Goal: Transaction & Acquisition: Purchase product/service

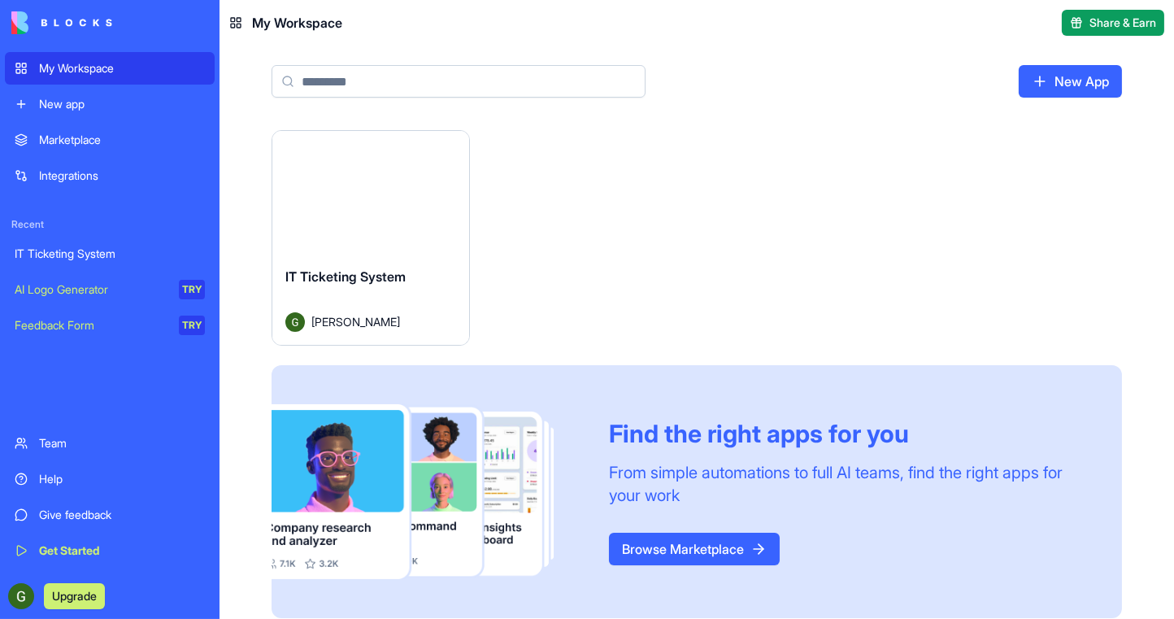
click at [1059, 84] on link "New App" at bounding box center [1070, 81] width 103 height 33
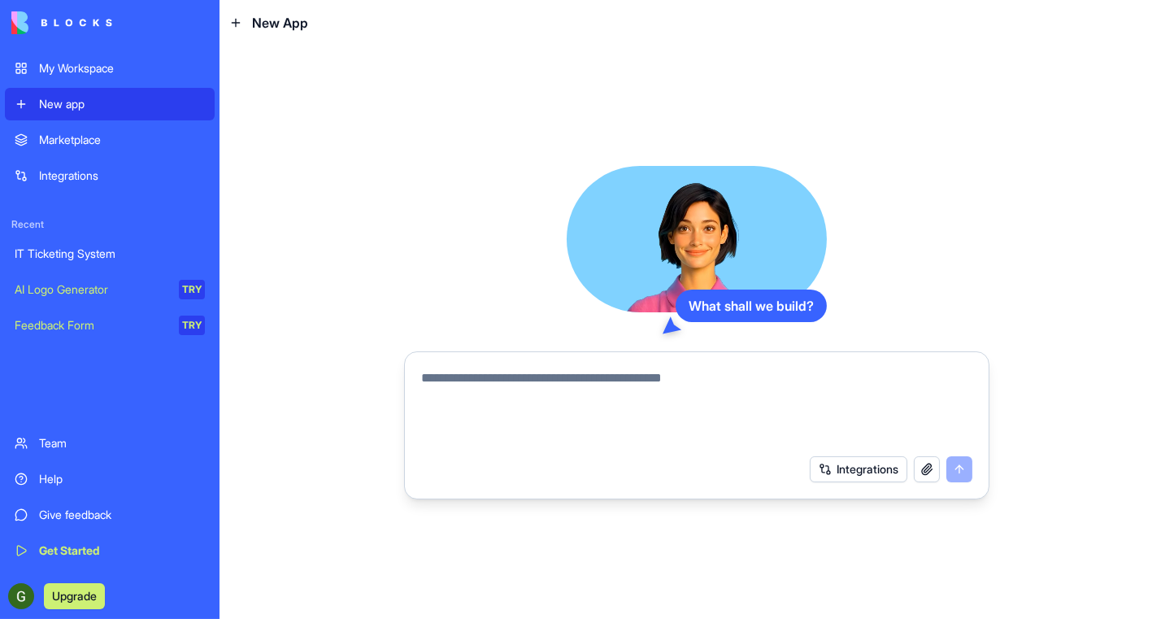
click at [629, 386] on textarea at bounding box center [696, 407] width 551 height 78
paste textarea "*****"
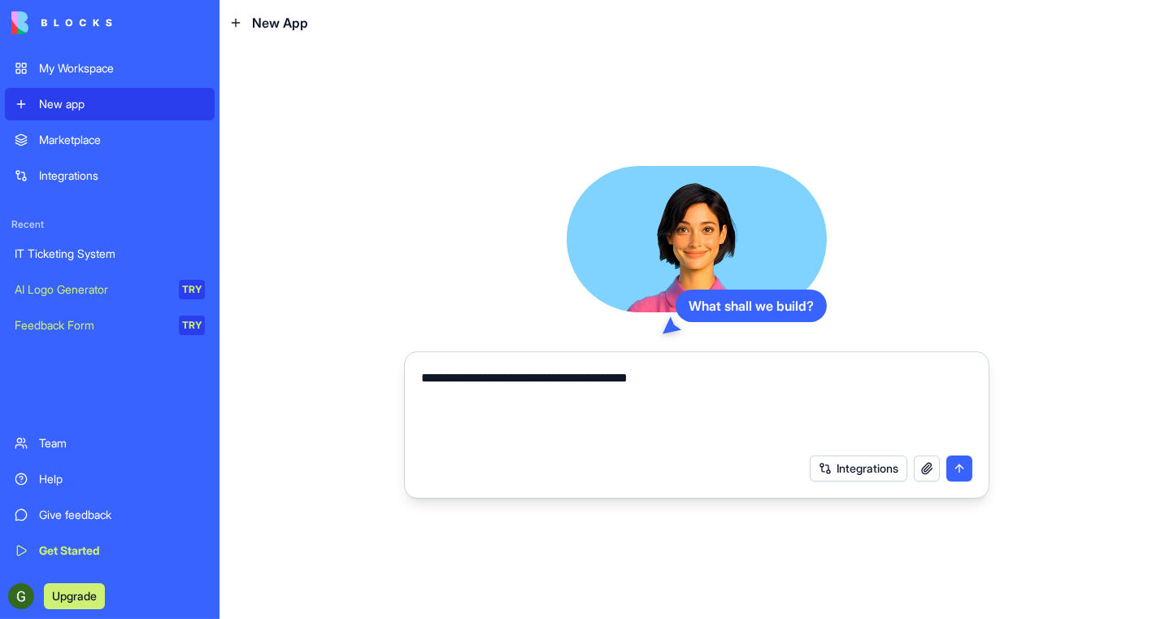
type textarea "**********"
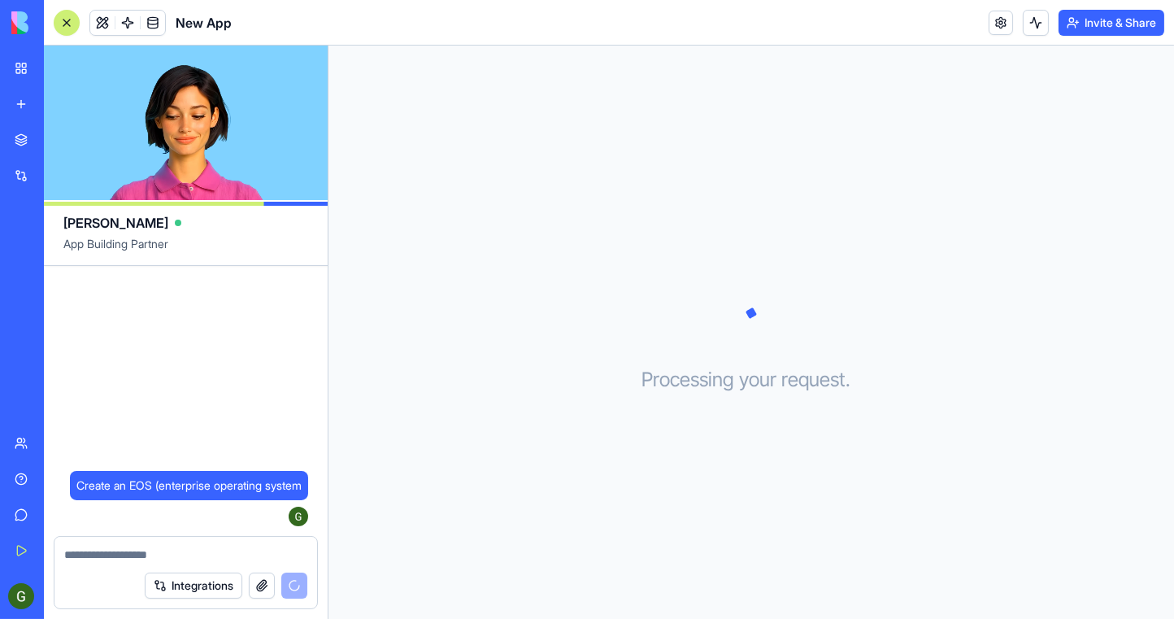
drag, startPoint x: 225, startPoint y: 311, endPoint x: 500, endPoint y: 155, distance: 316.5
click at [500, 155] on div "Processing your request . . ." at bounding box center [752, 332] width 846 height 573
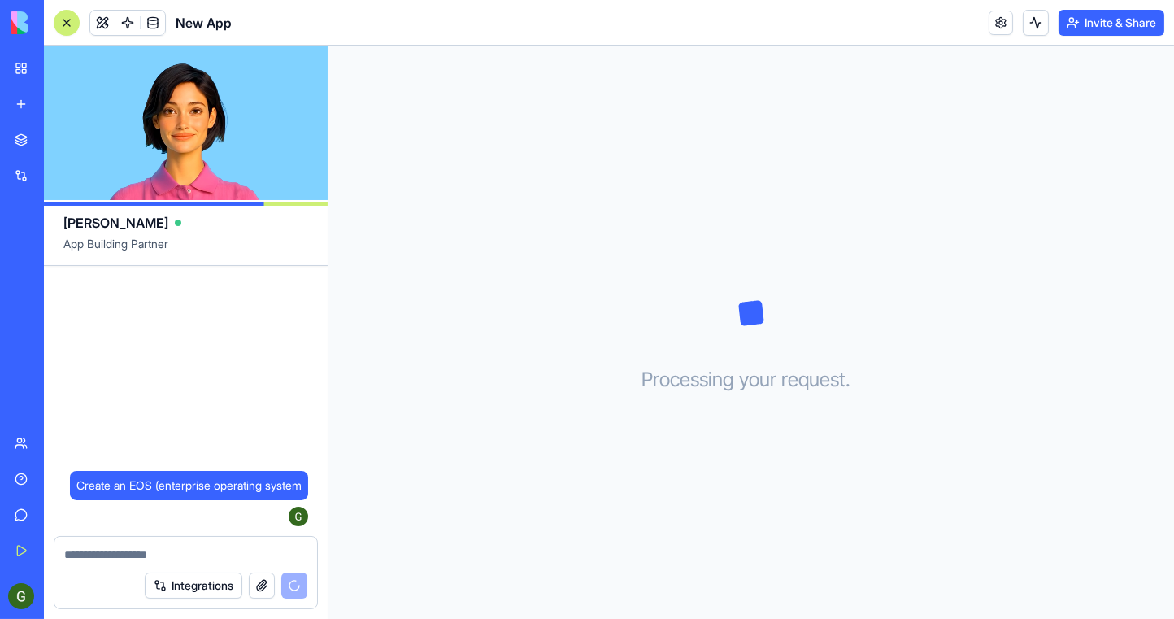
click at [171, 558] on textarea at bounding box center [185, 555] width 243 height 16
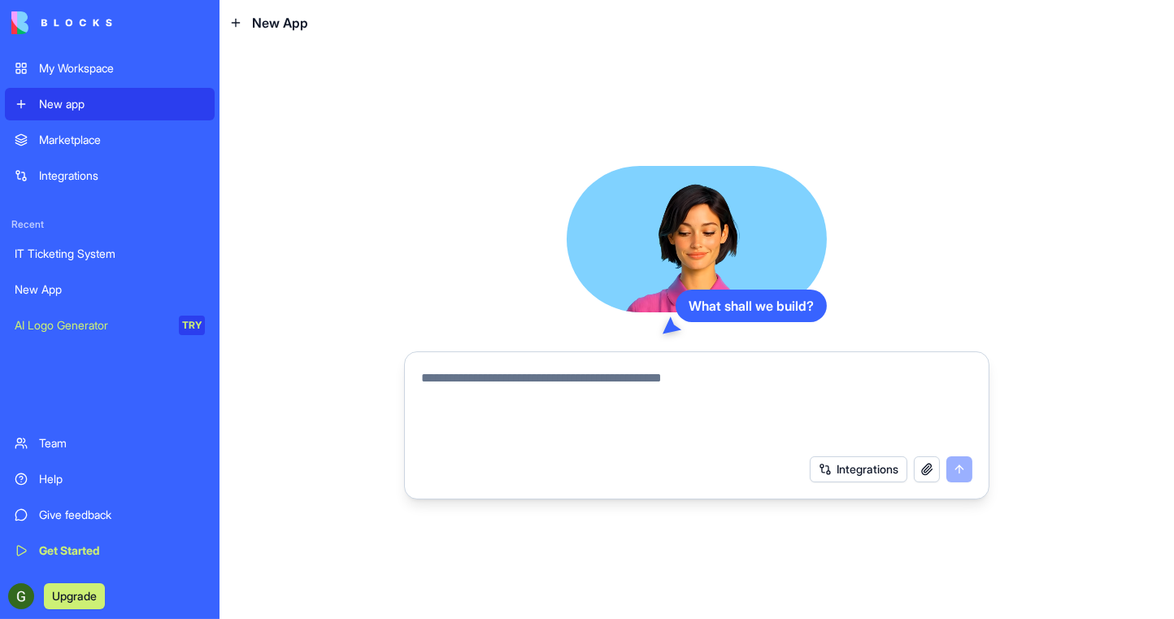
click at [607, 378] on textarea at bounding box center [696, 407] width 551 height 78
drag, startPoint x: 482, startPoint y: 379, endPoint x: 410, endPoint y: 370, distance: 72.9
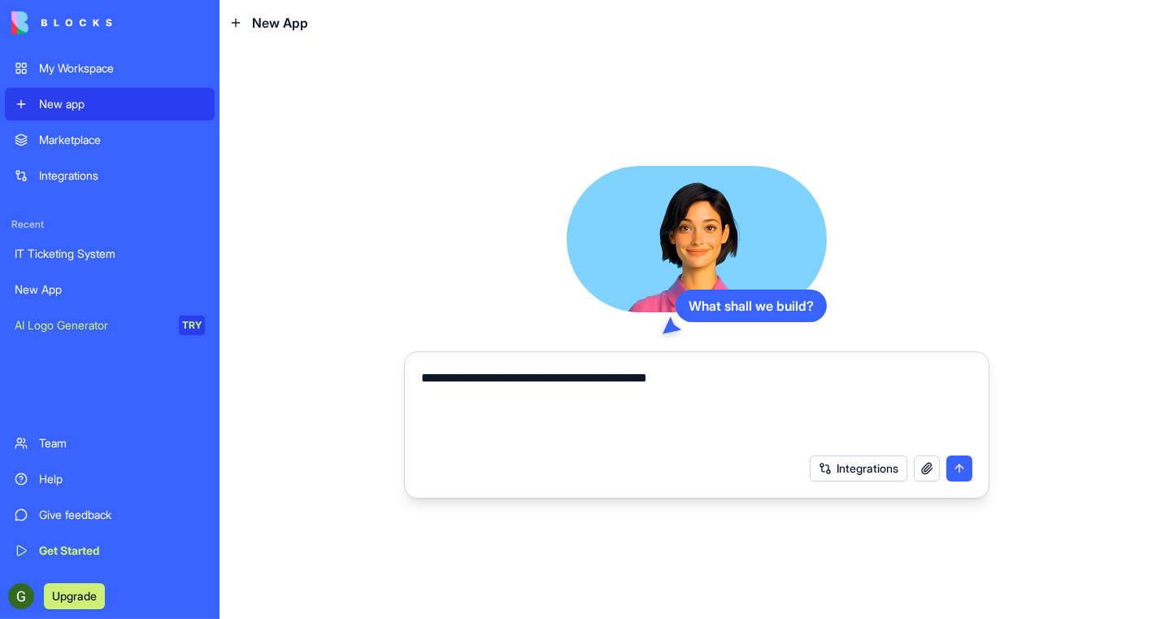
click at [410, 370] on form "**********" at bounding box center [697, 425] width 586 height 148
click at [735, 380] on textarea "**********" at bounding box center [697, 407] width 552 height 78
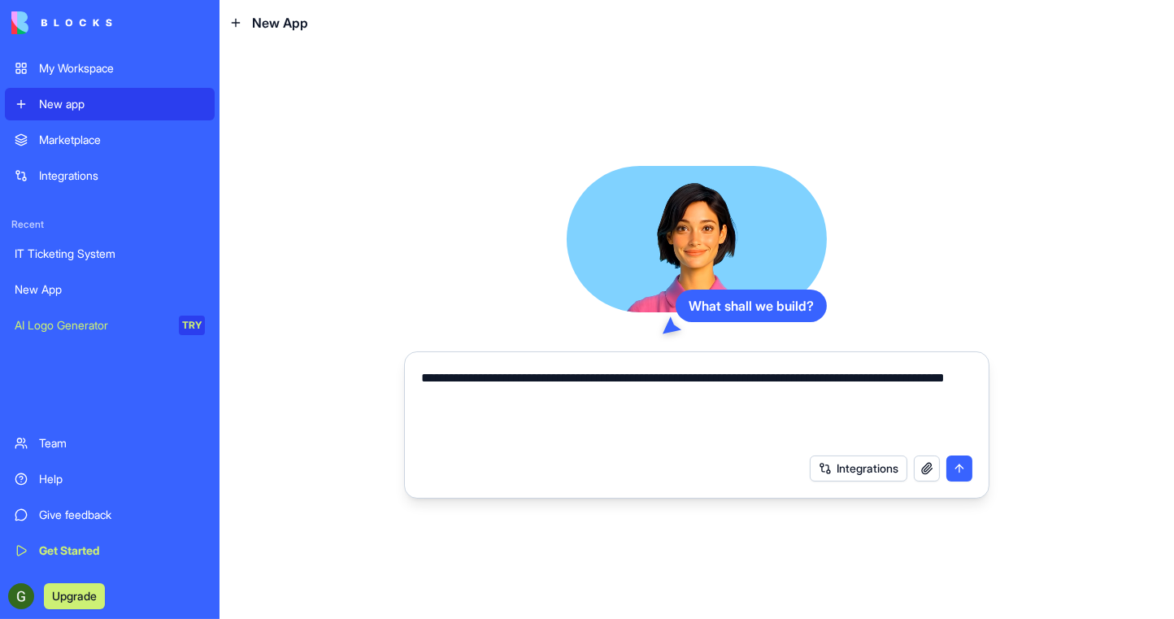
type textarea "**********"
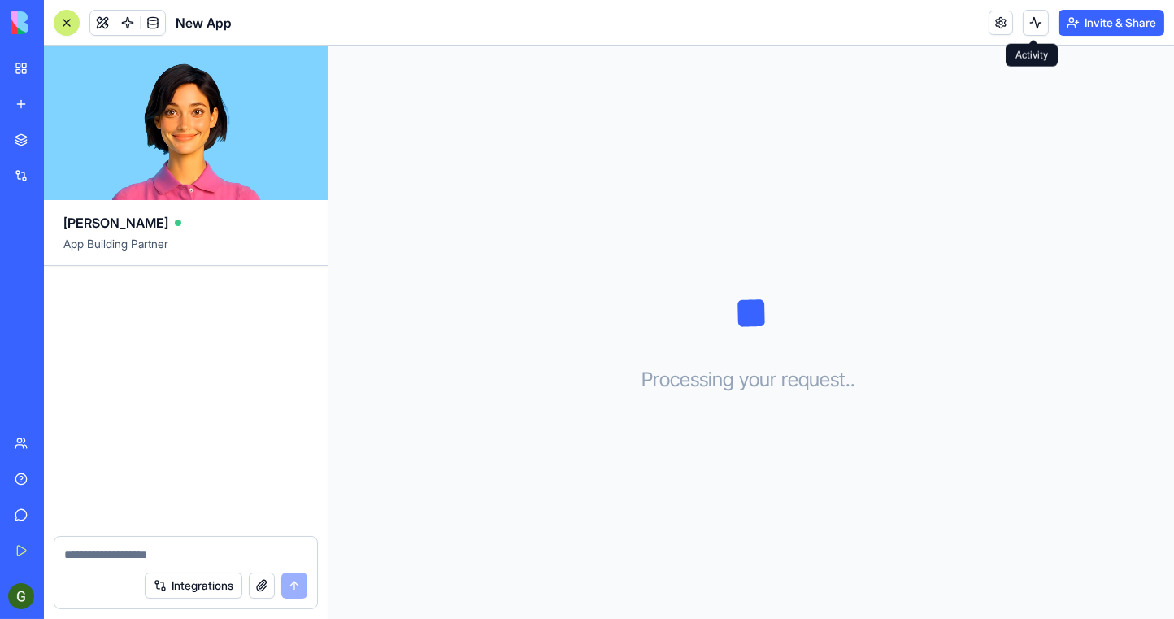
click at [1029, 24] on button at bounding box center [1036, 23] width 26 height 26
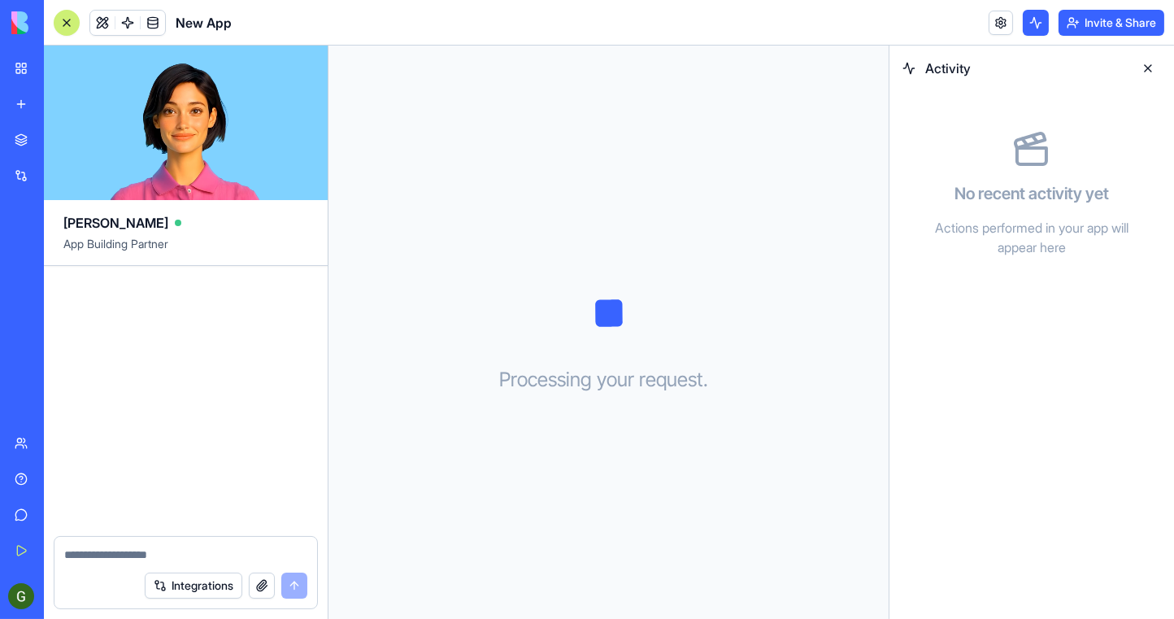
click at [1029, 24] on button at bounding box center [1036, 23] width 26 height 26
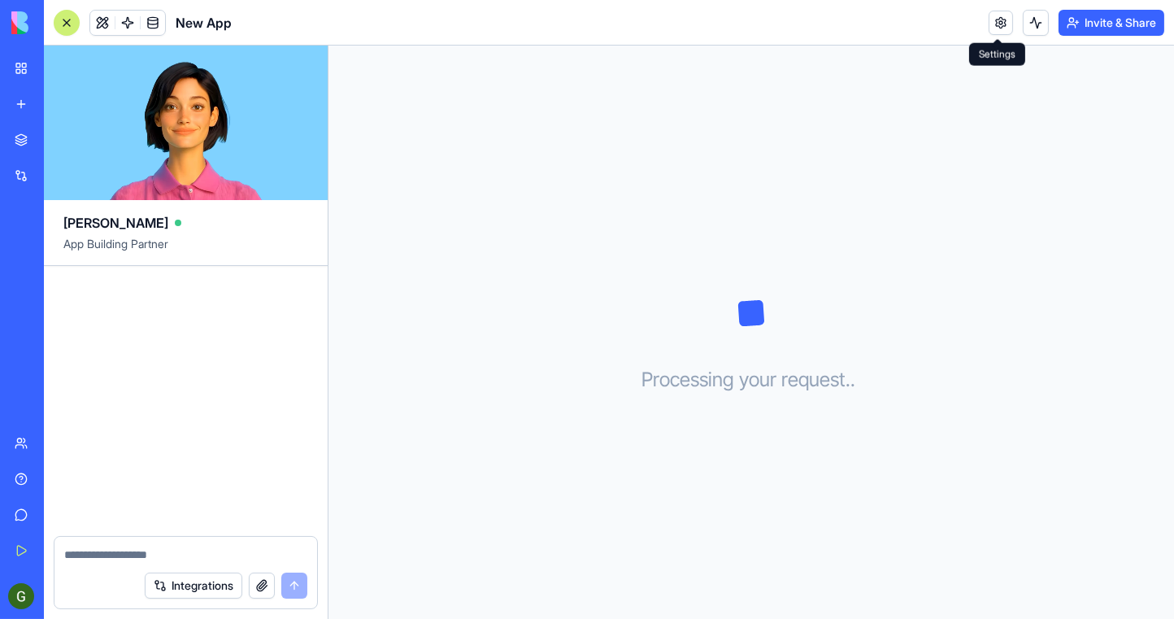
click at [995, 18] on link at bounding box center [1001, 23] width 24 height 24
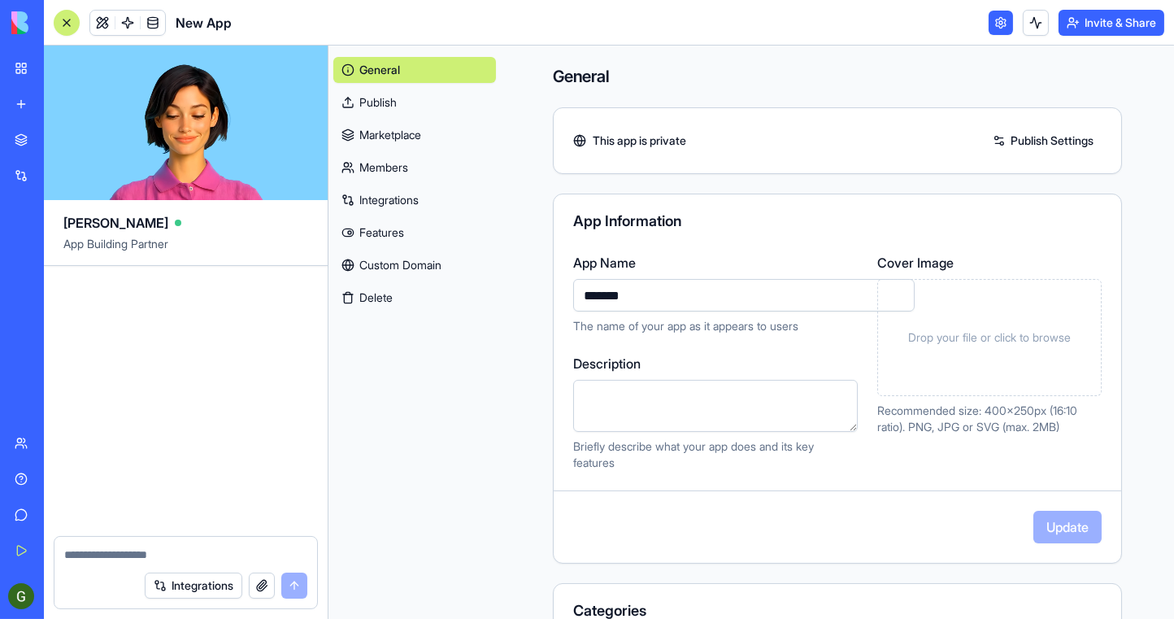
click at [995, 21] on link at bounding box center [1001, 23] width 24 height 24
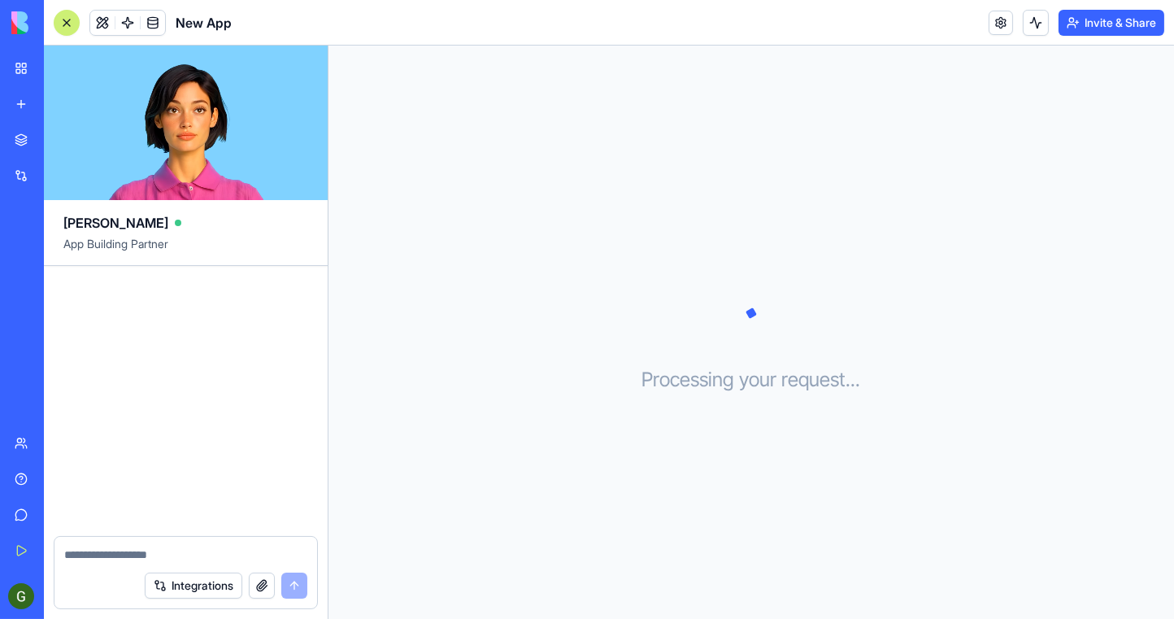
click at [132, 543] on div at bounding box center [185, 550] width 263 height 26
click at [153, 557] on textarea at bounding box center [185, 555] width 243 height 16
type textarea "*"
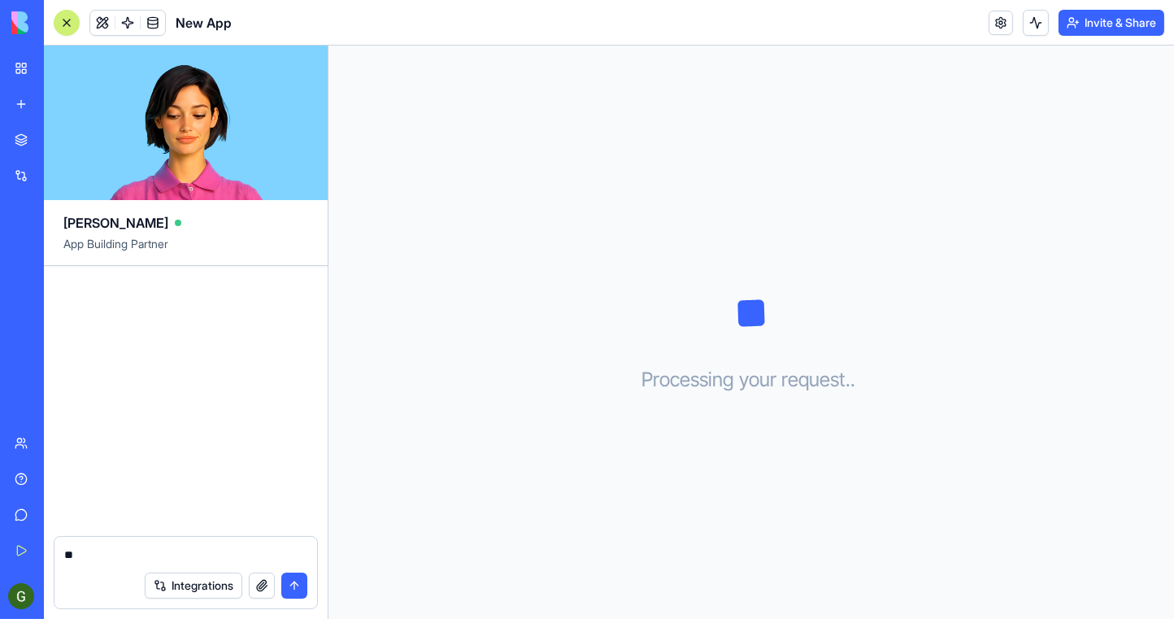
type textarea "*"
type textarea "**********"
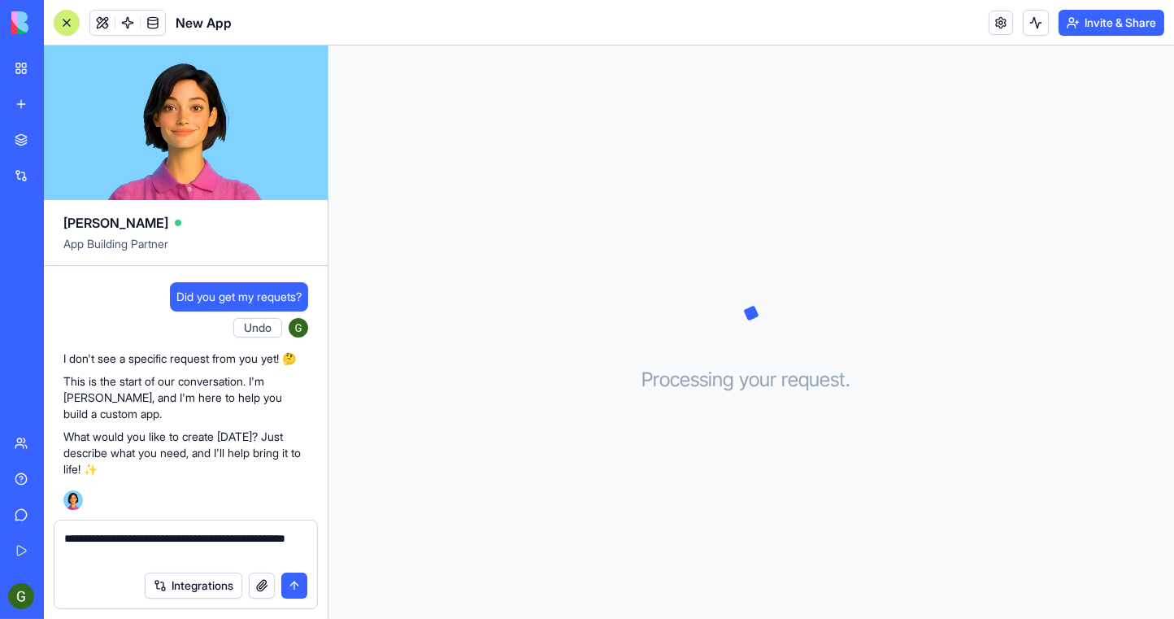
type textarea "**********"
click at [295, 586] on button "submit" at bounding box center [294, 586] width 26 height 26
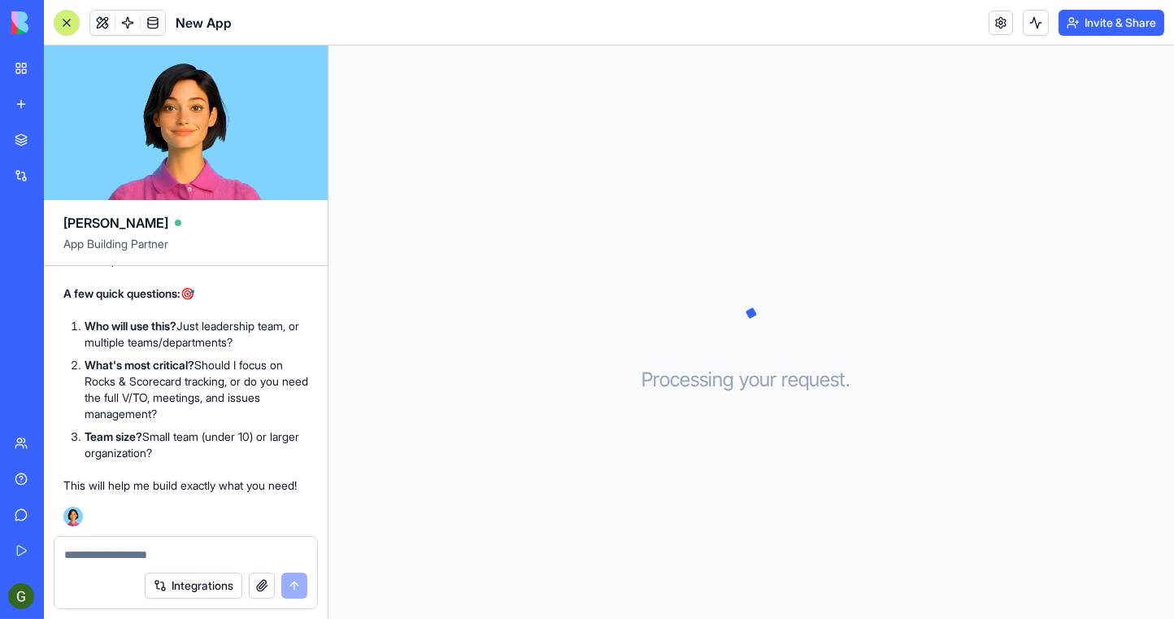
scroll to position [675, 0]
click at [176, 562] on textarea at bounding box center [186, 555] width 245 height 16
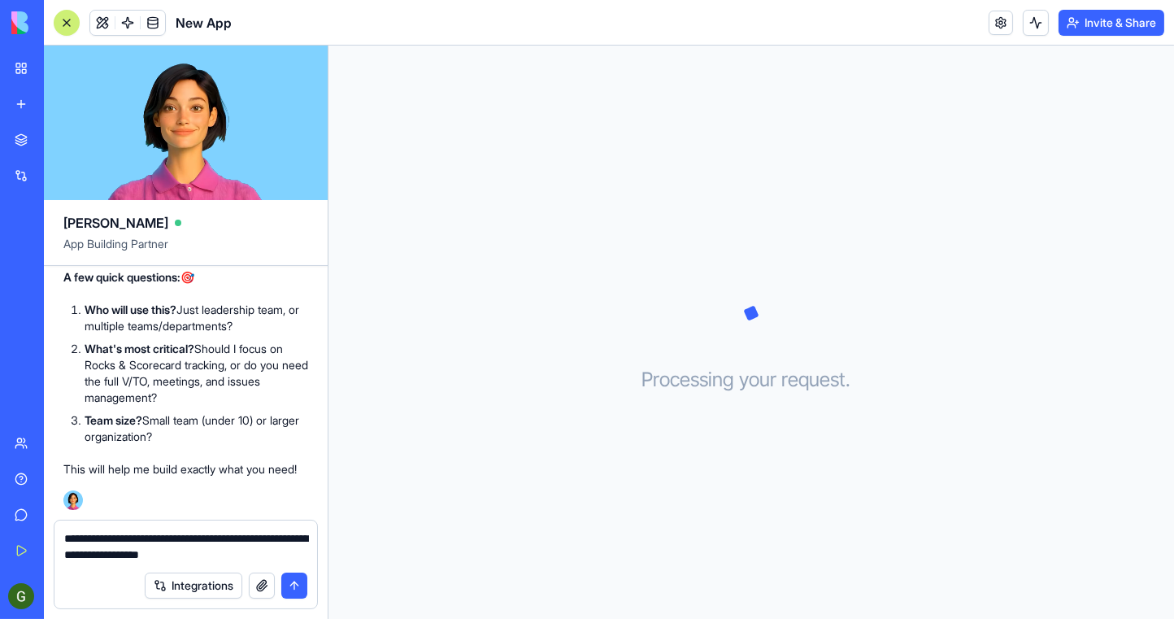
type textarea "**********"
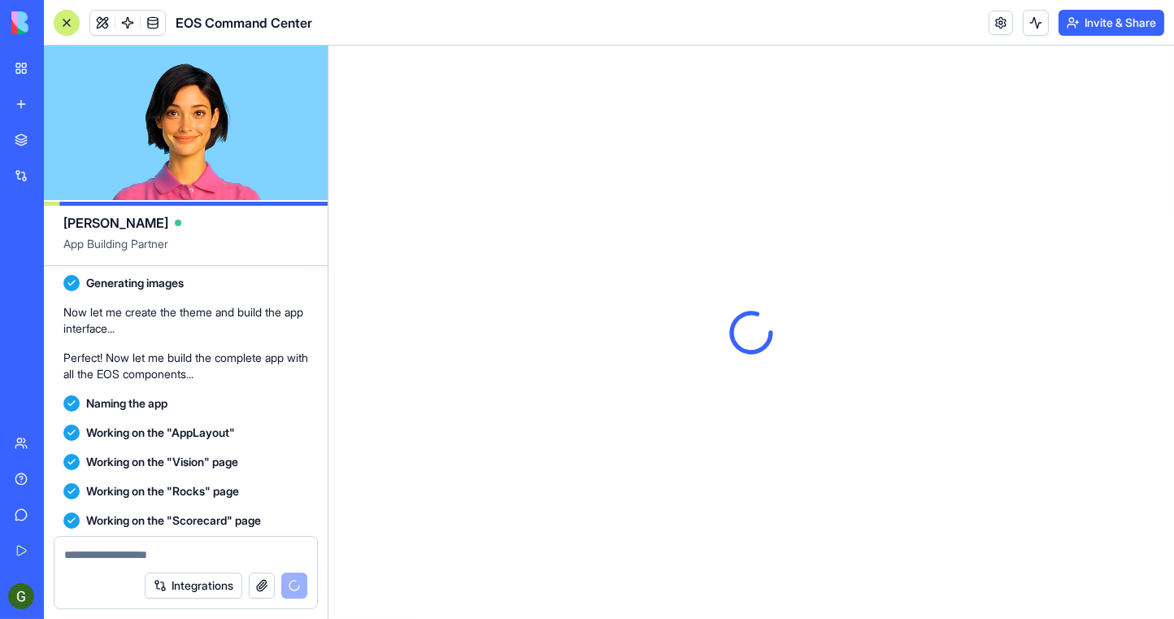
scroll to position [1202, 0]
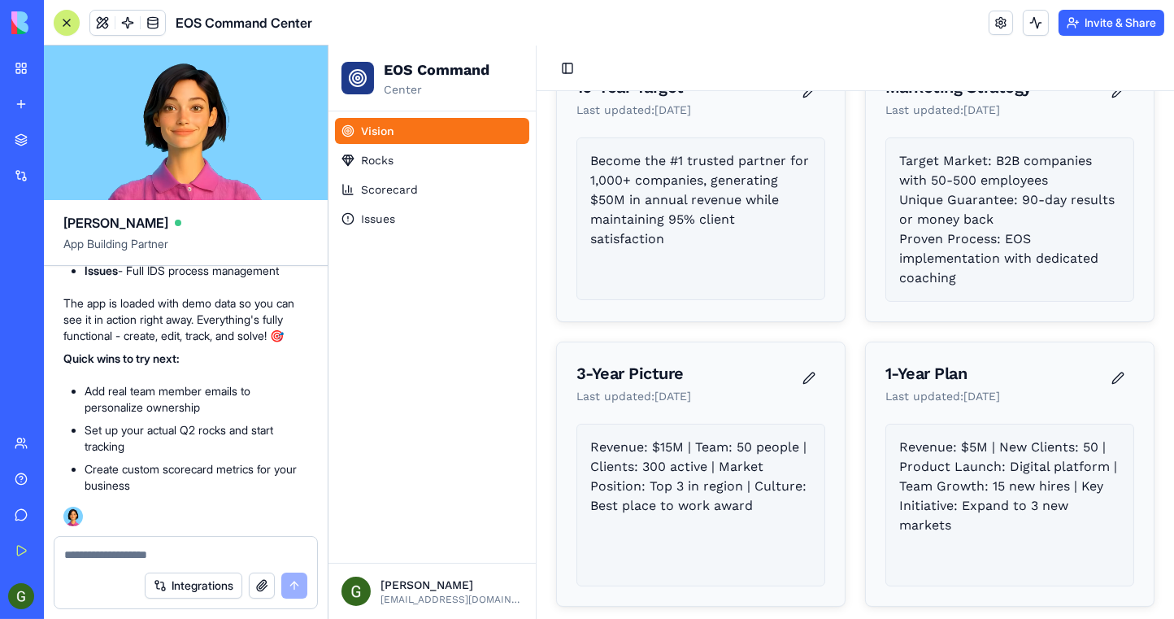
scroll to position [418, 0]
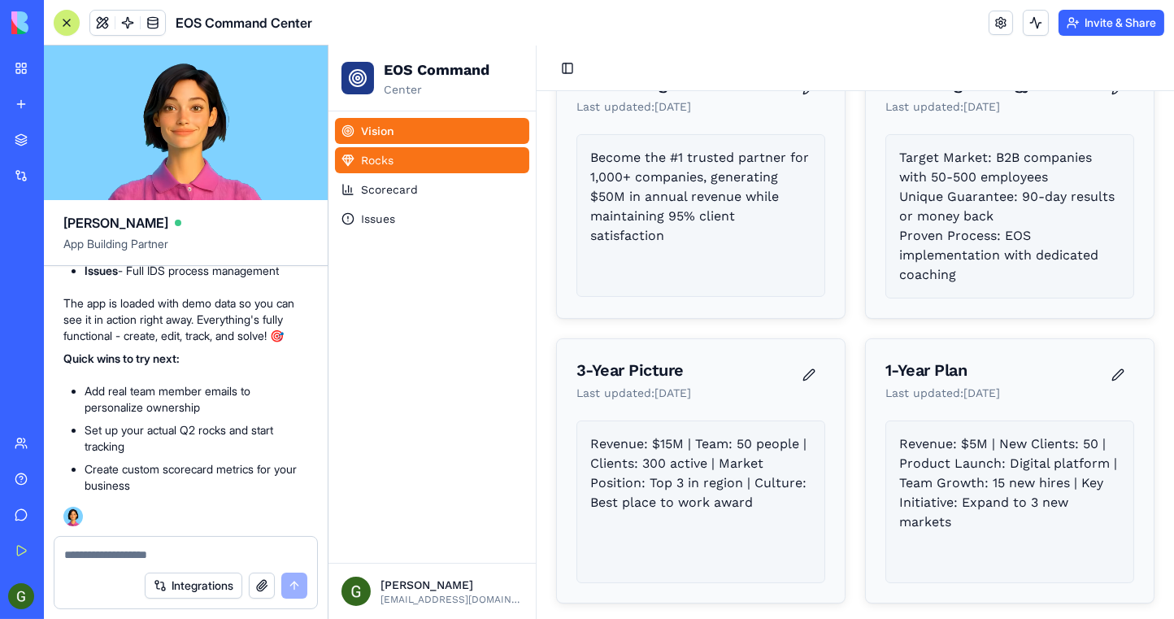
click at [437, 155] on link "Rocks" at bounding box center [431, 160] width 194 height 26
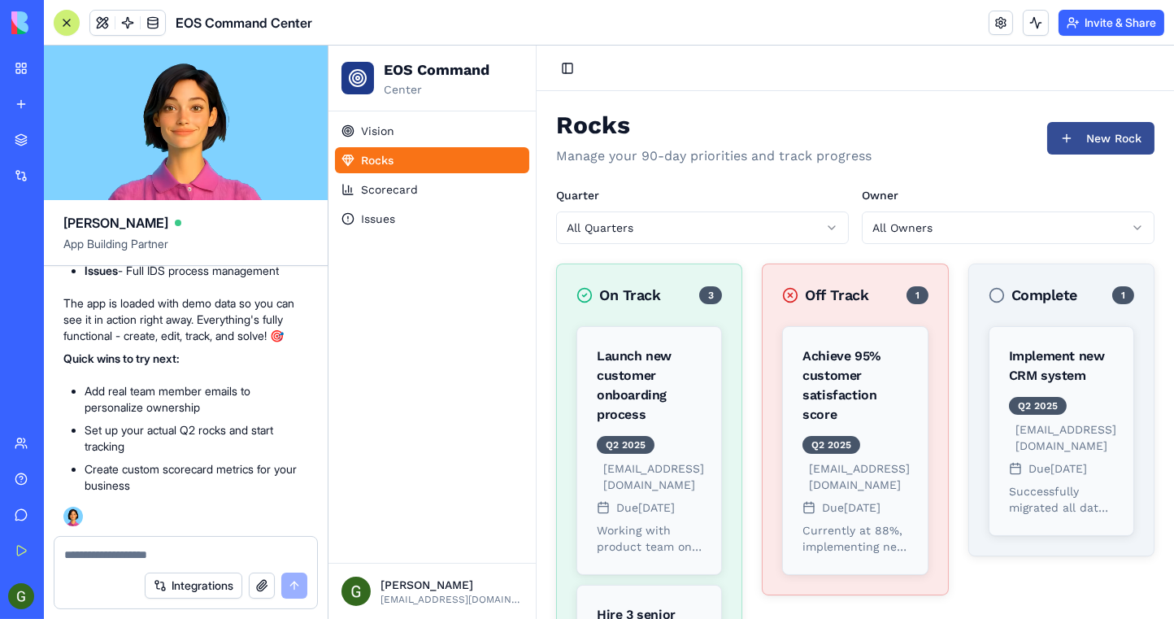
click at [1065, 133] on button "New Rock" at bounding box center [1100, 138] width 107 height 33
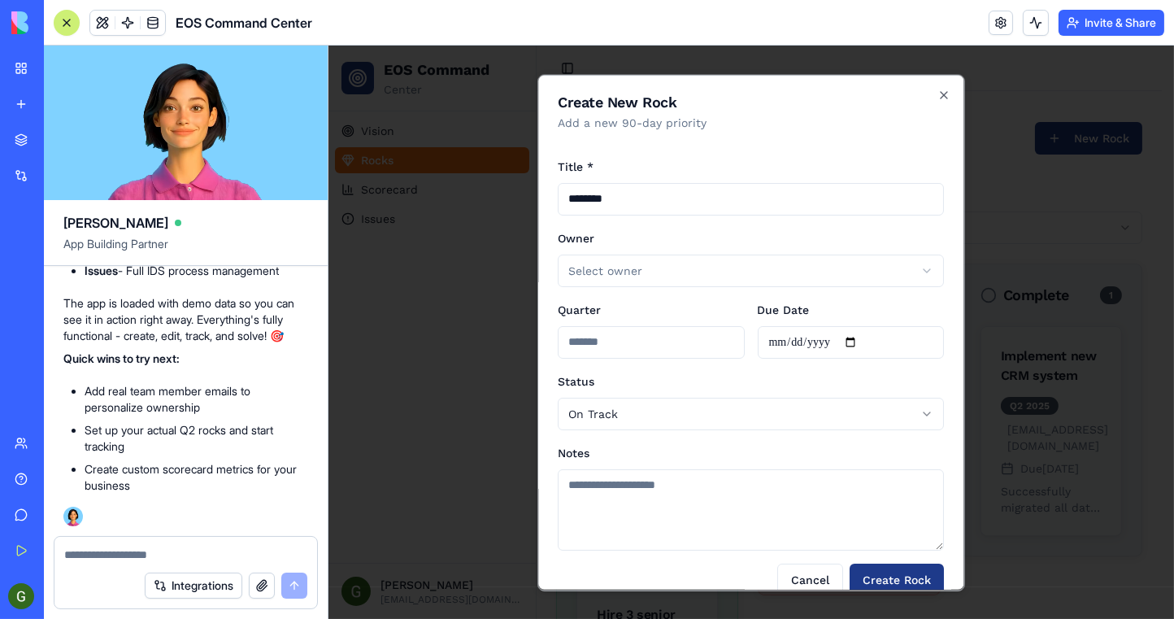
type input "********"
click at [670, 265] on body "**********" at bounding box center [745, 550] width 834 height 1008
click at [636, 342] on input "Quarter" at bounding box center [651, 341] width 187 height 33
click at [859, 338] on input "Due Date" at bounding box center [850, 341] width 187 height 33
type input "**********"
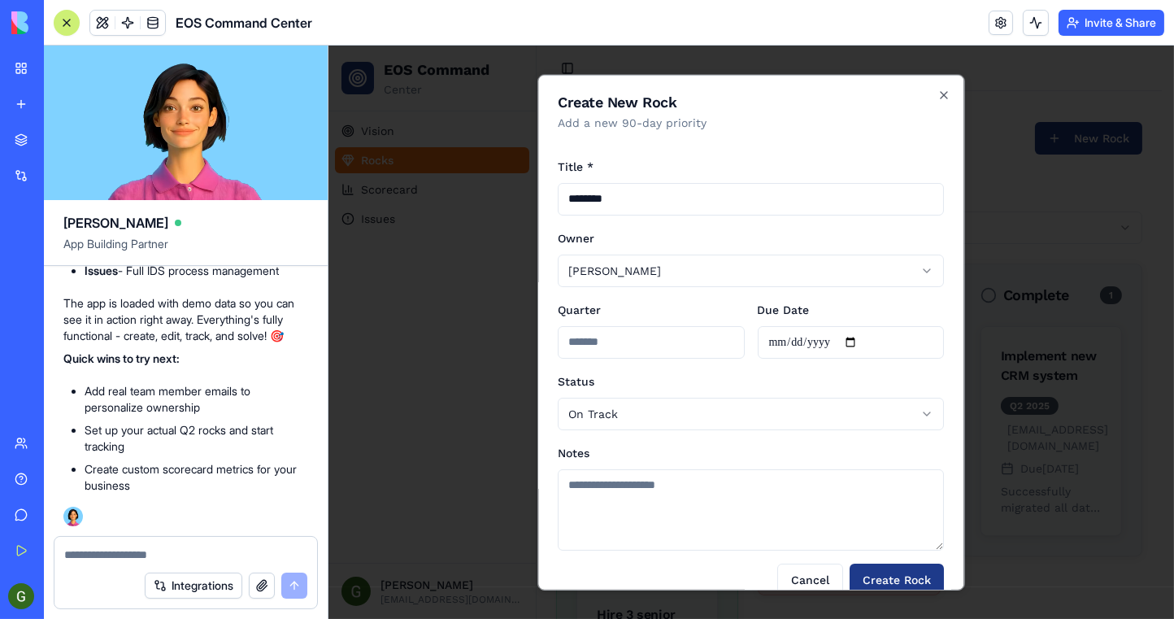
click at [712, 405] on body "**********" at bounding box center [745, 550] width 834 height 1008
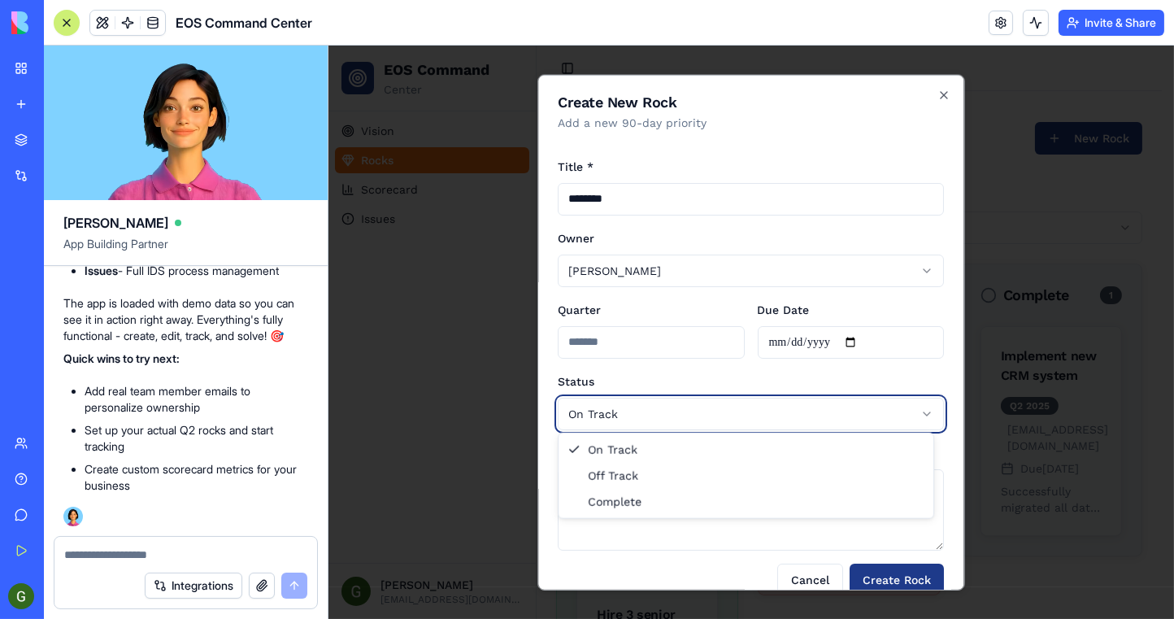
click at [712, 405] on body "**********" at bounding box center [745, 550] width 834 height 1008
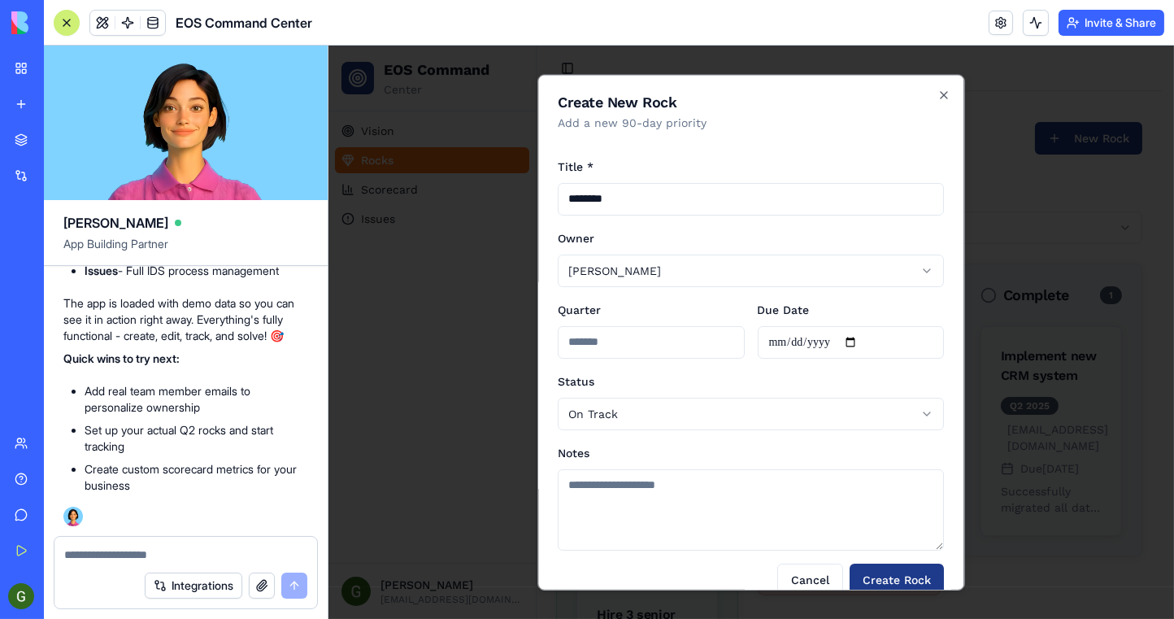
click at [669, 473] on textarea "Notes" at bounding box center [751, 508] width 386 height 81
type textarea "*********"
click at [879, 578] on button "Create Rock" at bounding box center [897, 579] width 94 height 33
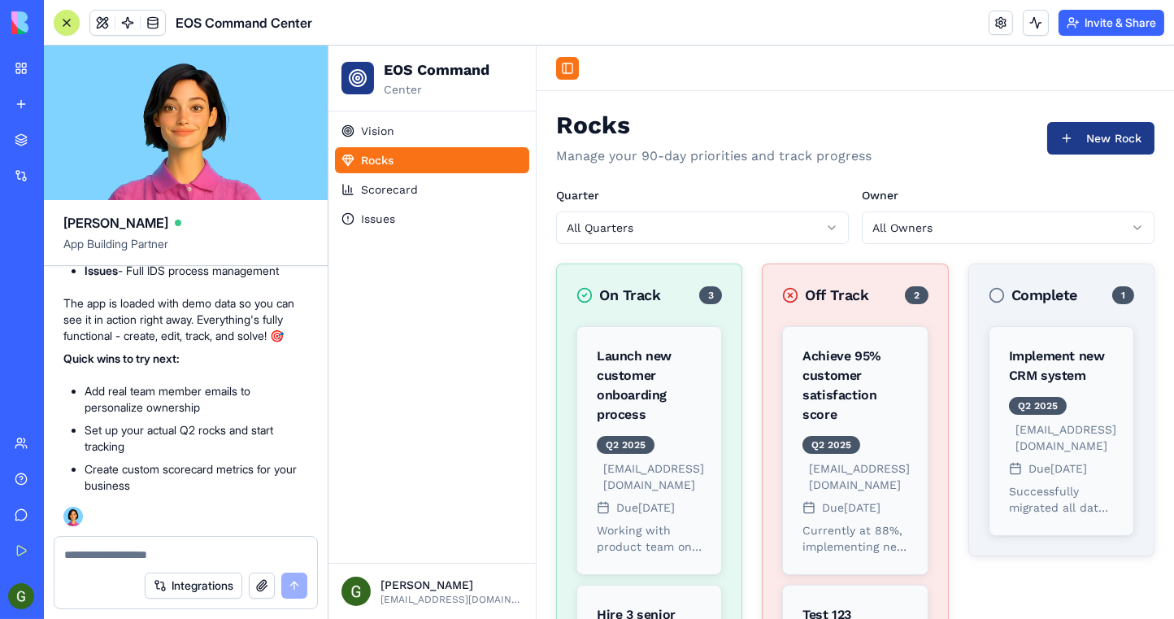
click at [568, 65] on button "Toggle Sidebar" at bounding box center [566, 68] width 23 height 23
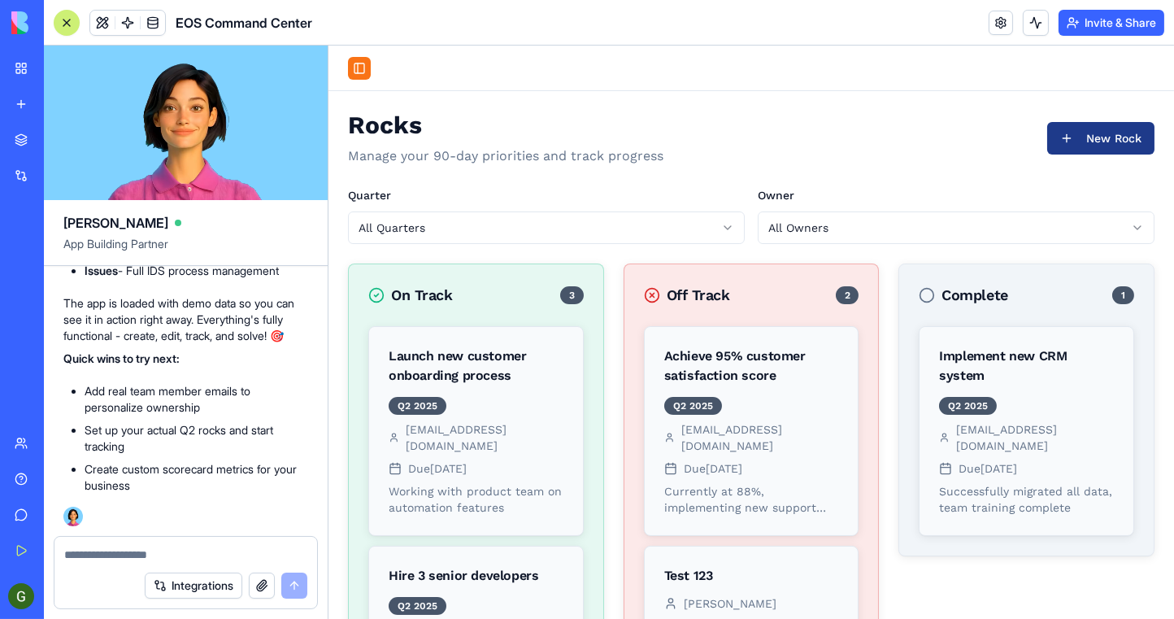
click at [360, 67] on button "Toggle Sidebar" at bounding box center [358, 68] width 23 height 23
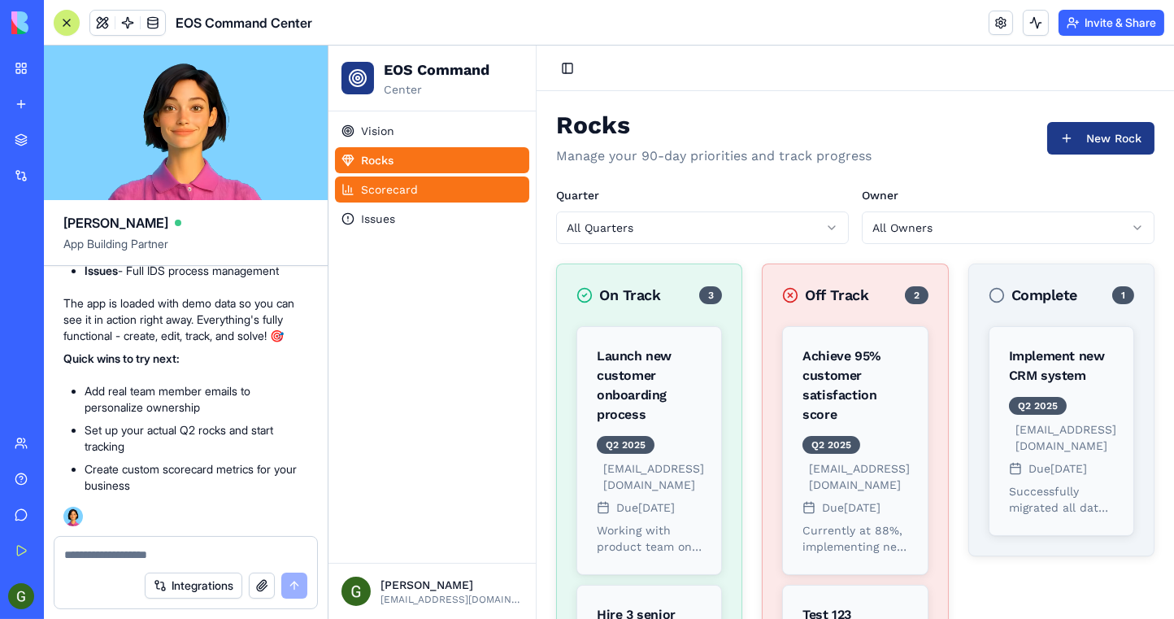
click at [447, 193] on link "Scorecard" at bounding box center [431, 189] width 194 height 26
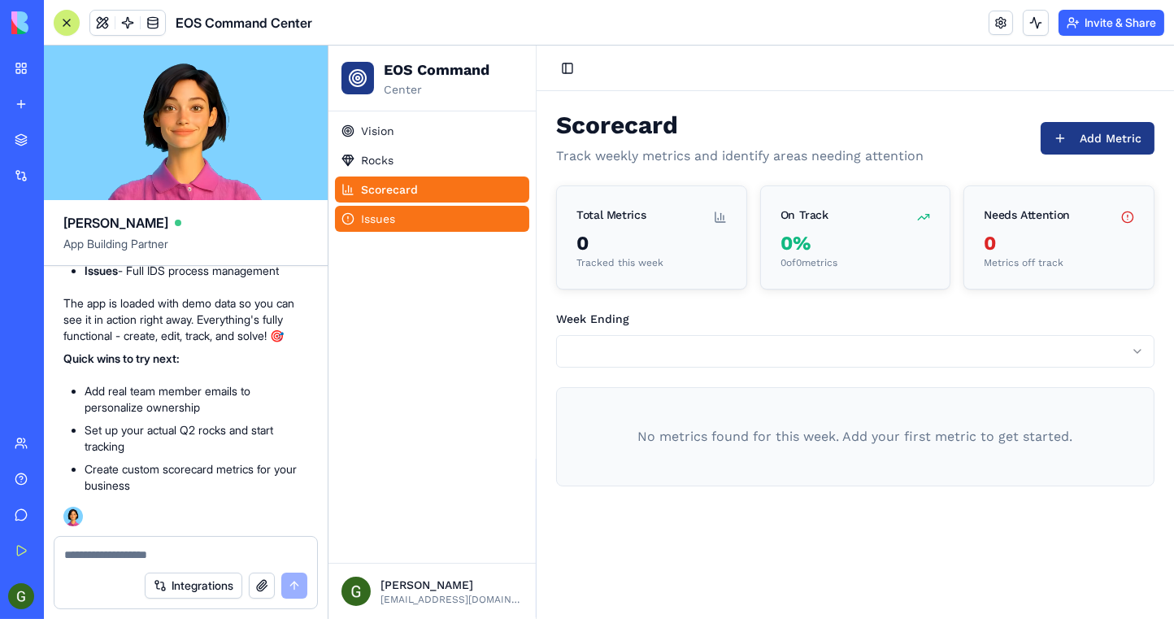
click at [465, 220] on link "Issues" at bounding box center [431, 219] width 194 height 26
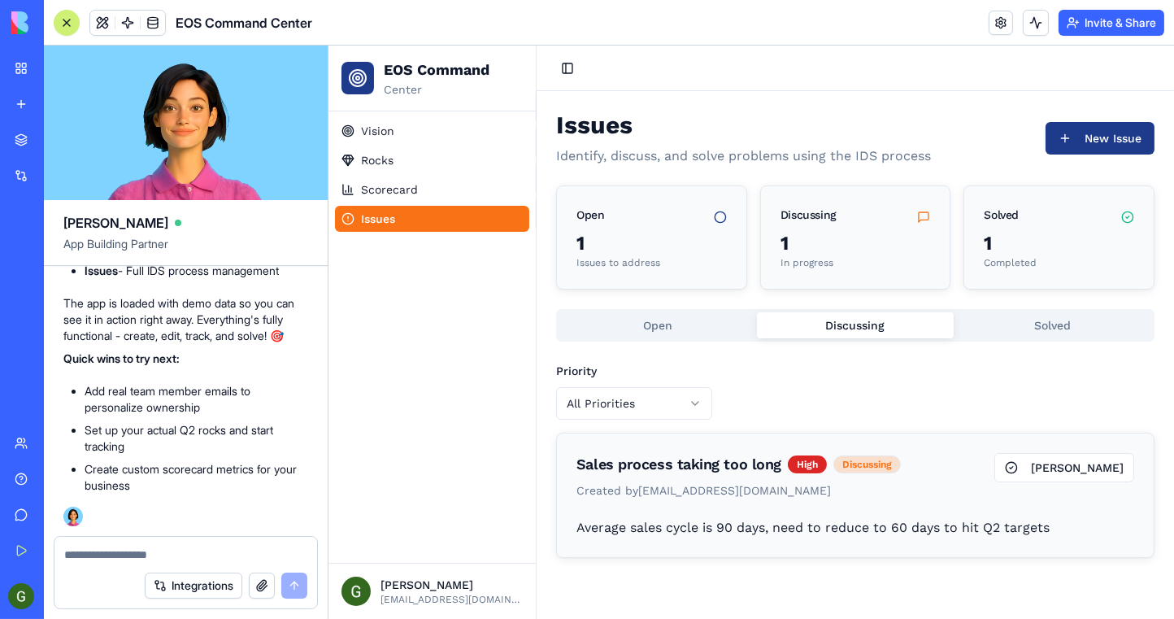
click at [882, 335] on button "Discussing" at bounding box center [855, 325] width 198 height 26
click at [1014, 324] on button "Solved" at bounding box center [1052, 325] width 198 height 26
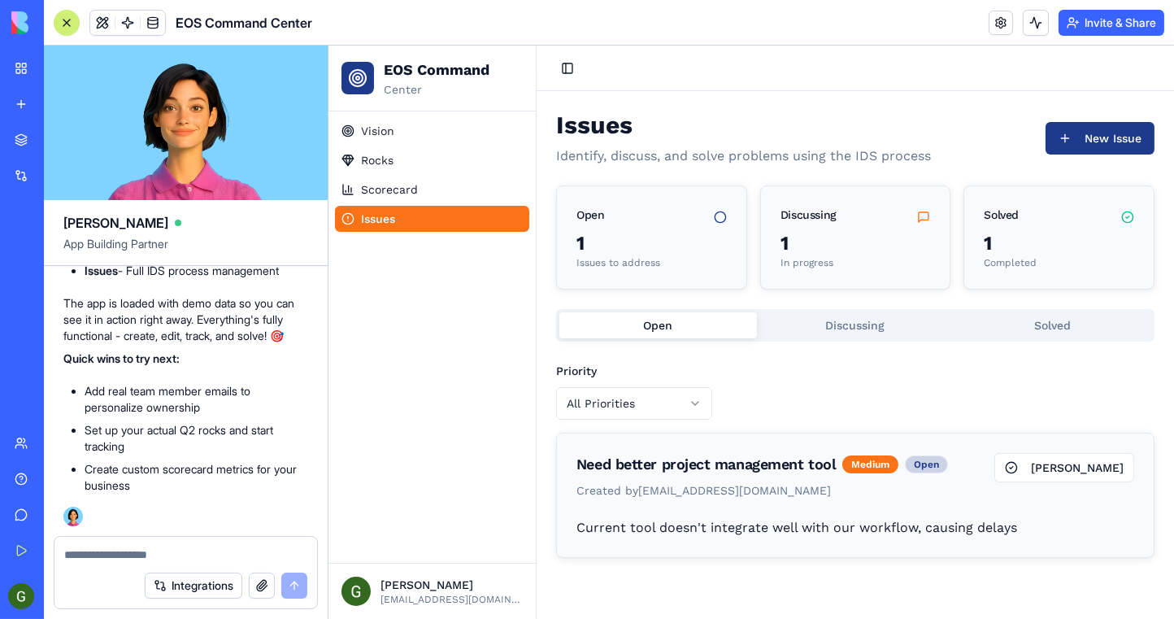
click at [687, 329] on button "Open" at bounding box center [658, 325] width 198 height 26
click at [563, 62] on button "Toggle Sidebar" at bounding box center [566, 68] width 23 height 23
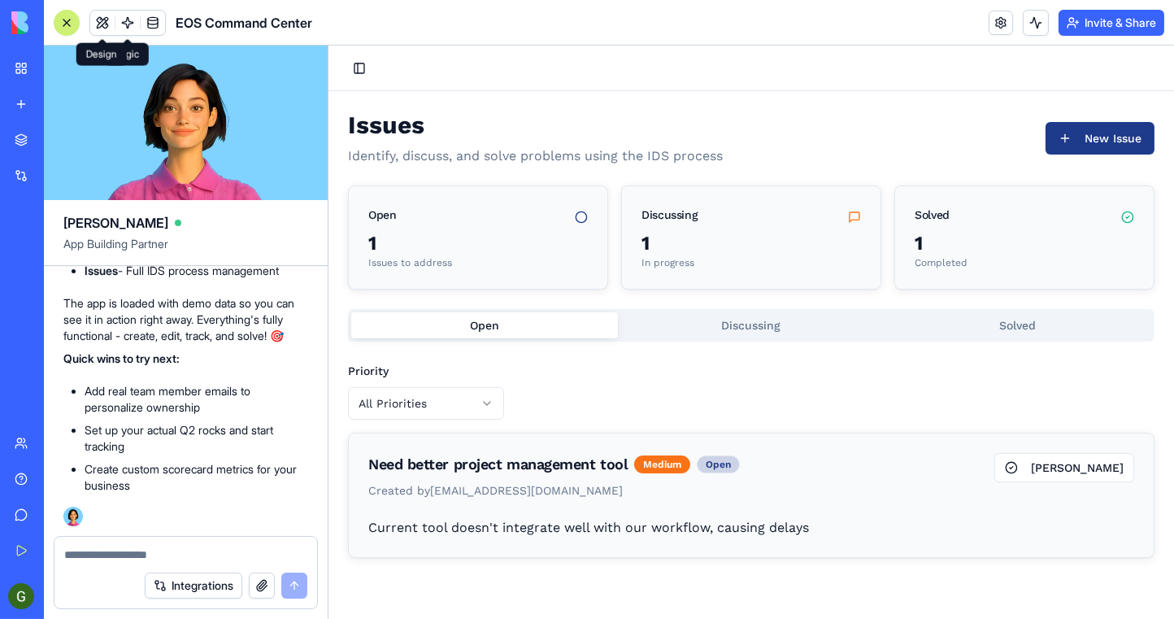
click at [98, 17] on span at bounding box center [103, 23] width 46 height 46
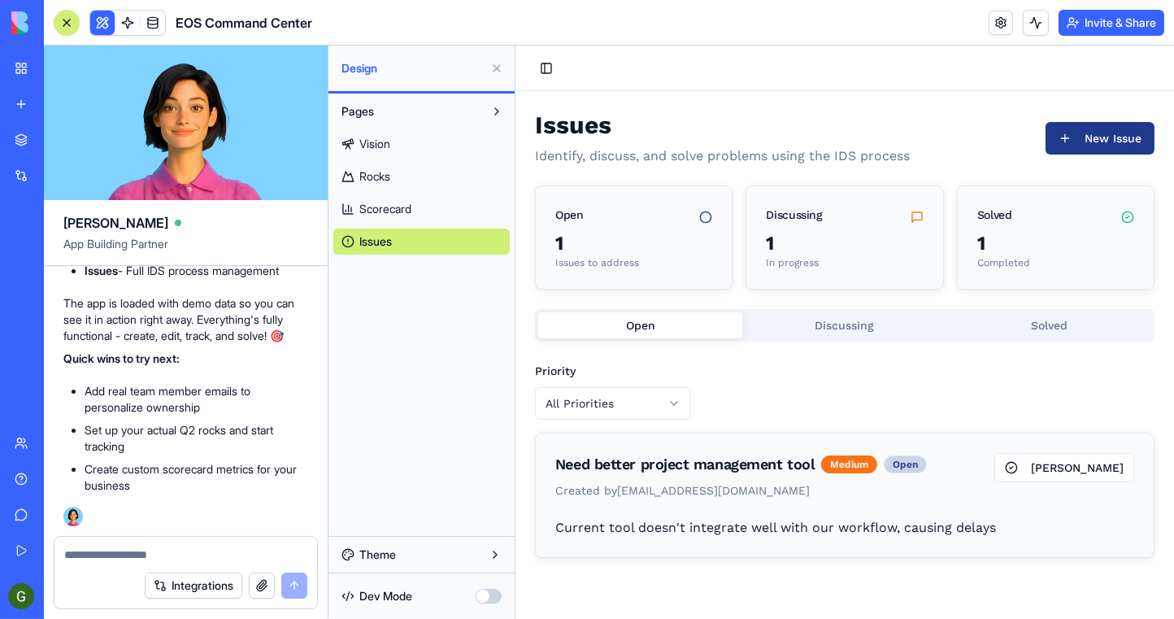
click at [99, 17] on button at bounding box center [102, 23] width 24 height 24
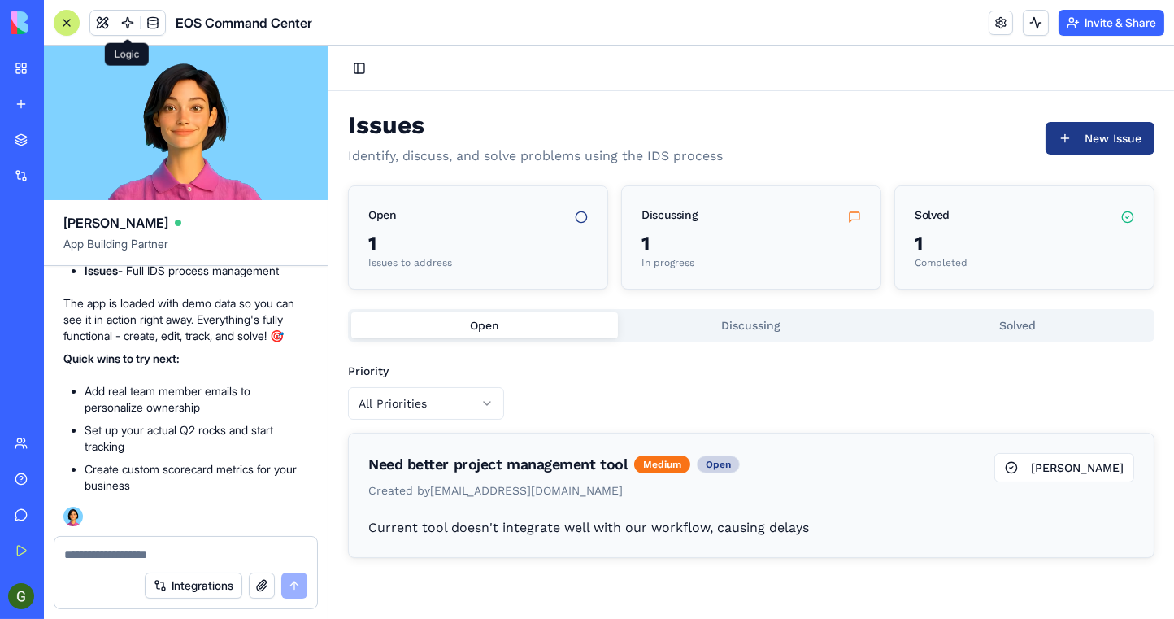
click at [128, 22] on span at bounding box center [128, 23] width 46 height 46
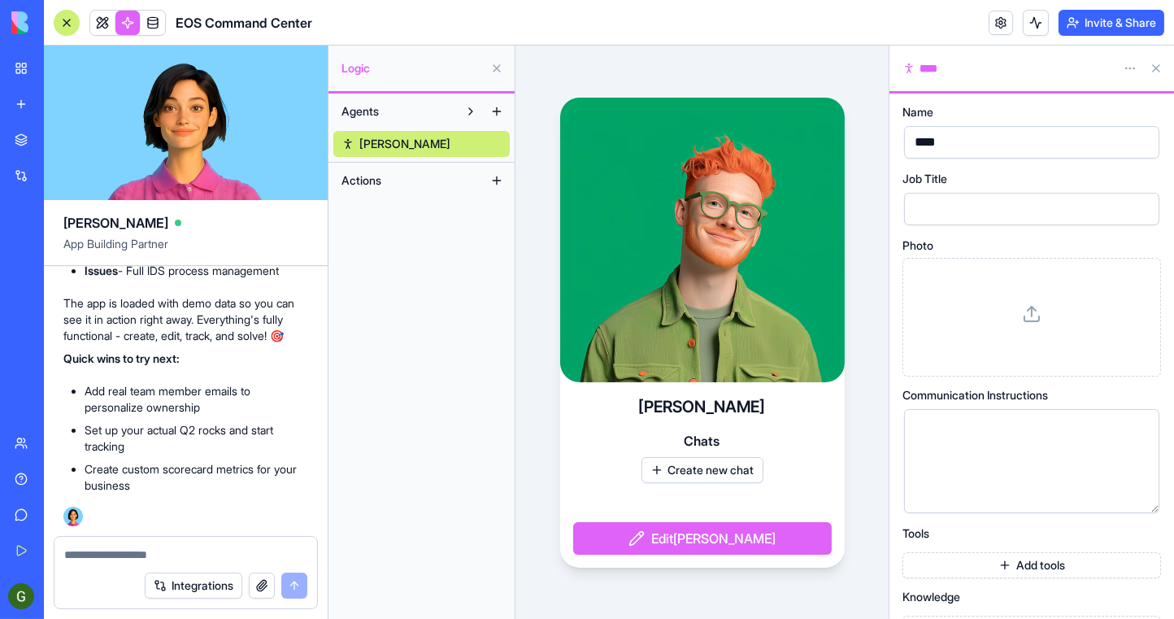
click at [128, 22] on link at bounding box center [127, 23] width 24 height 24
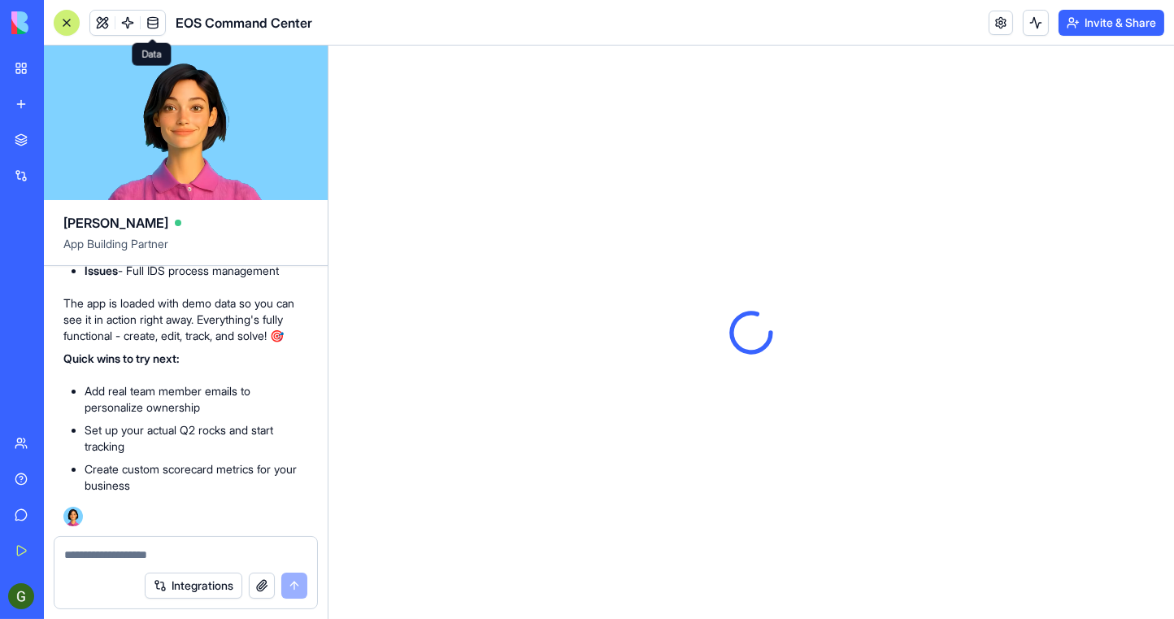
click at [157, 24] on span at bounding box center [153, 23] width 46 height 46
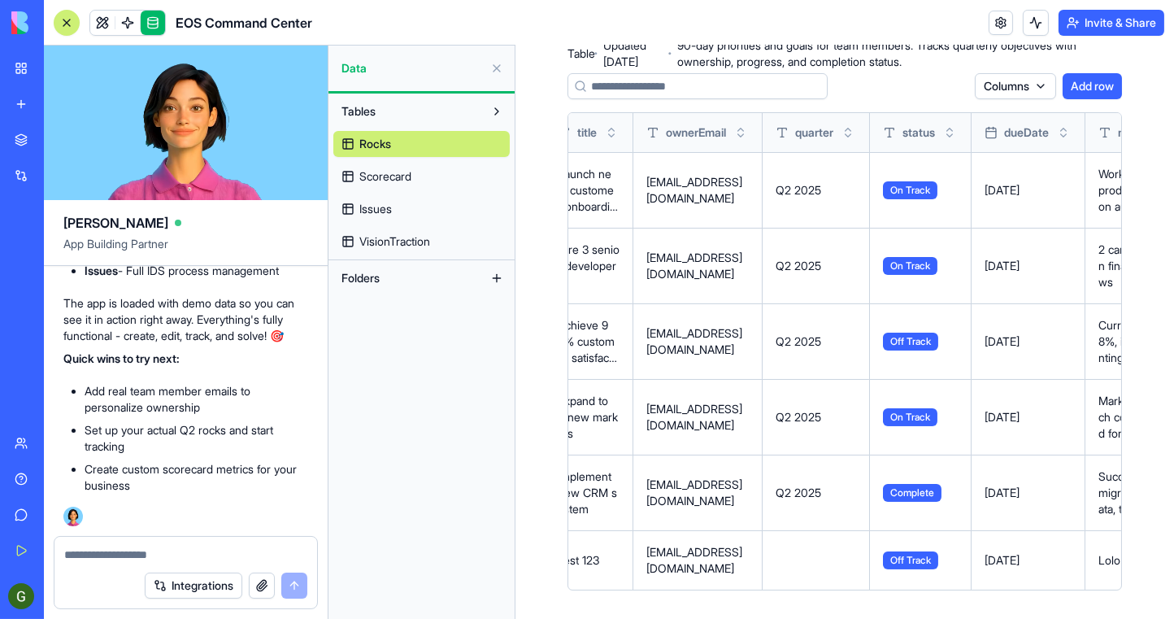
scroll to position [0, 69]
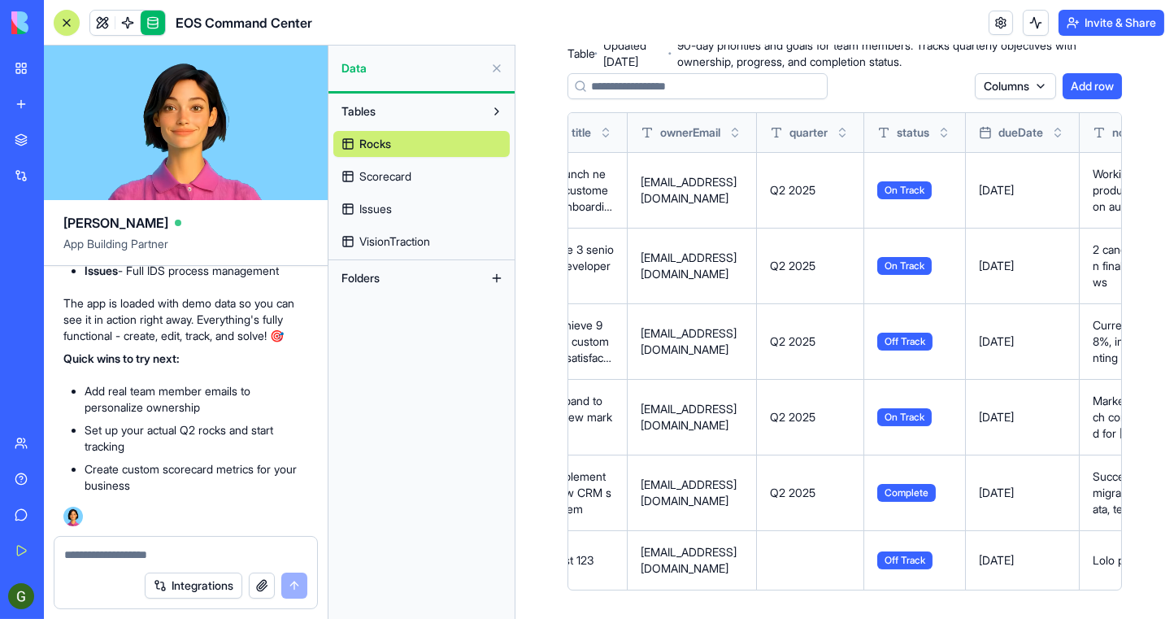
click at [423, 177] on link "Scorecard" at bounding box center [421, 176] width 176 height 26
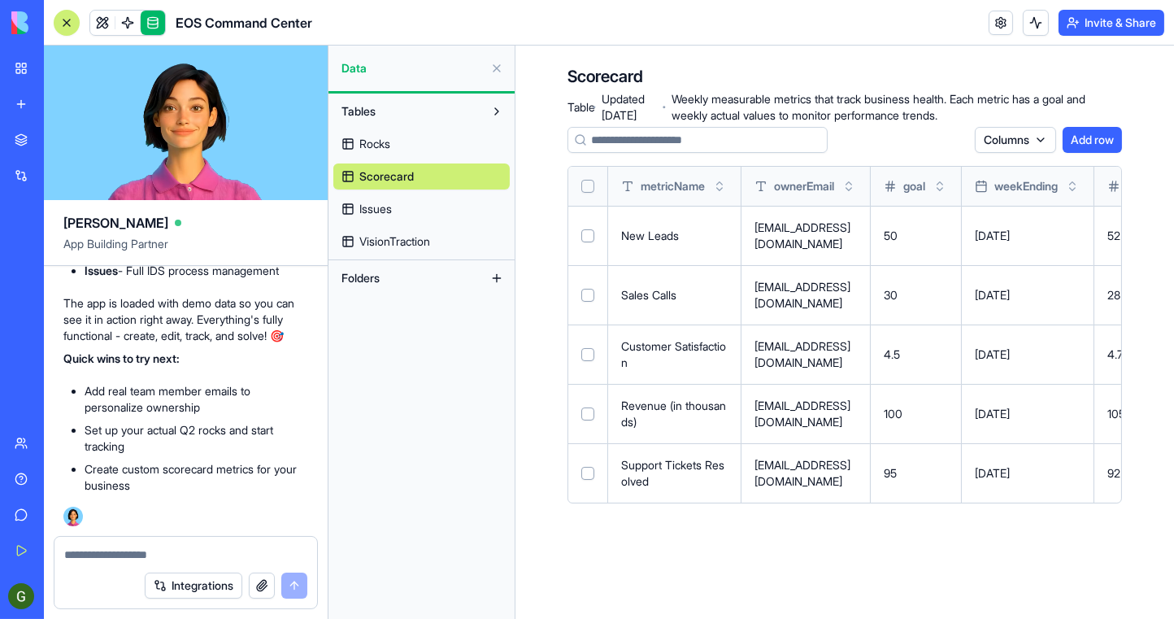
click at [408, 204] on link "Issues" at bounding box center [421, 209] width 176 height 26
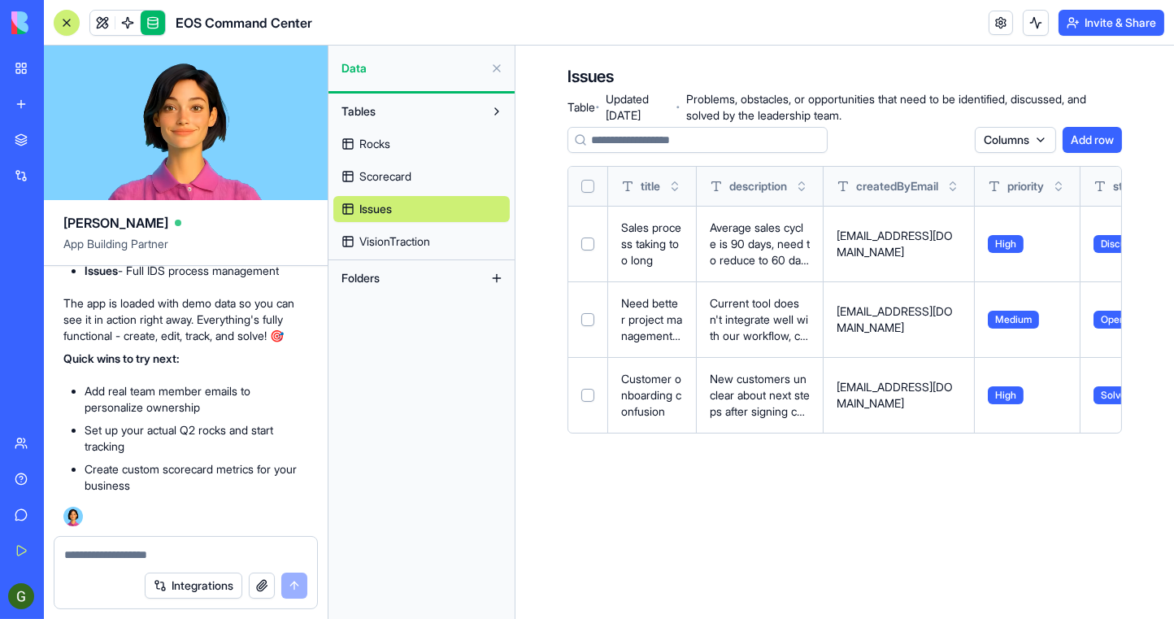
click at [408, 236] on span "VisionTraction" at bounding box center [394, 241] width 71 height 16
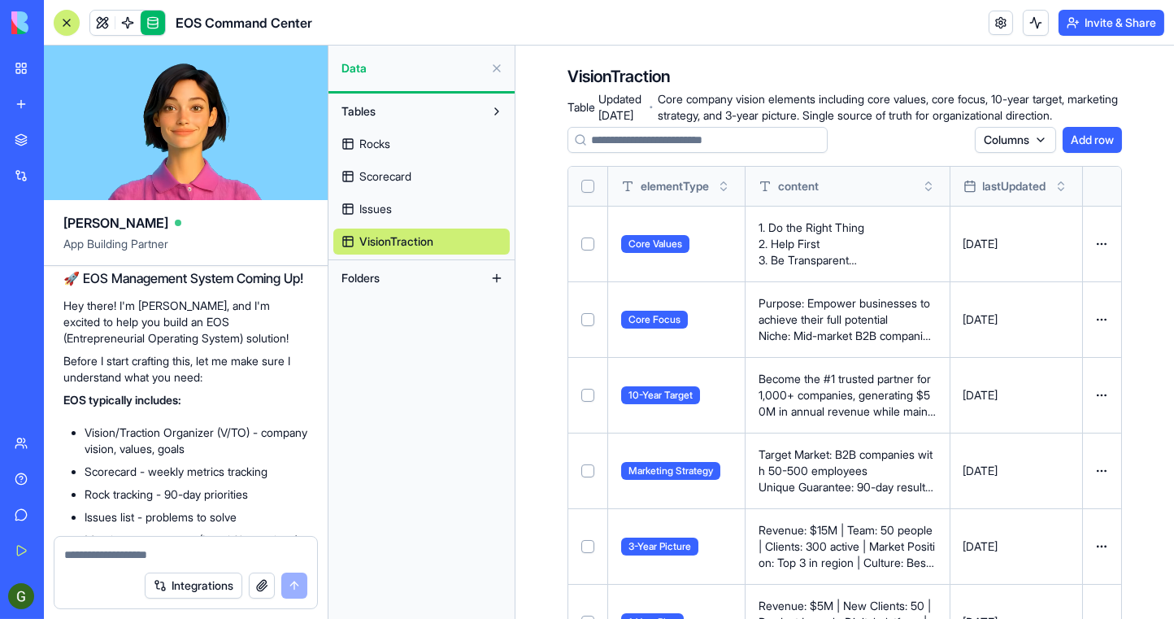
scroll to position [320, 0]
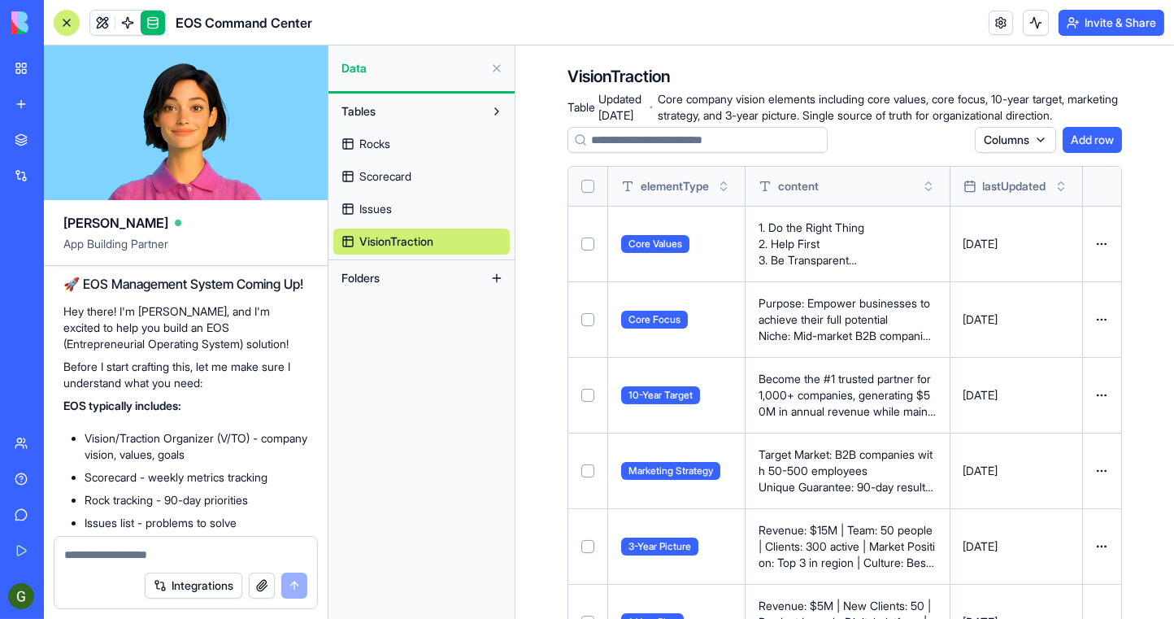
click at [72, 28] on div at bounding box center [66, 22] width 13 height 13
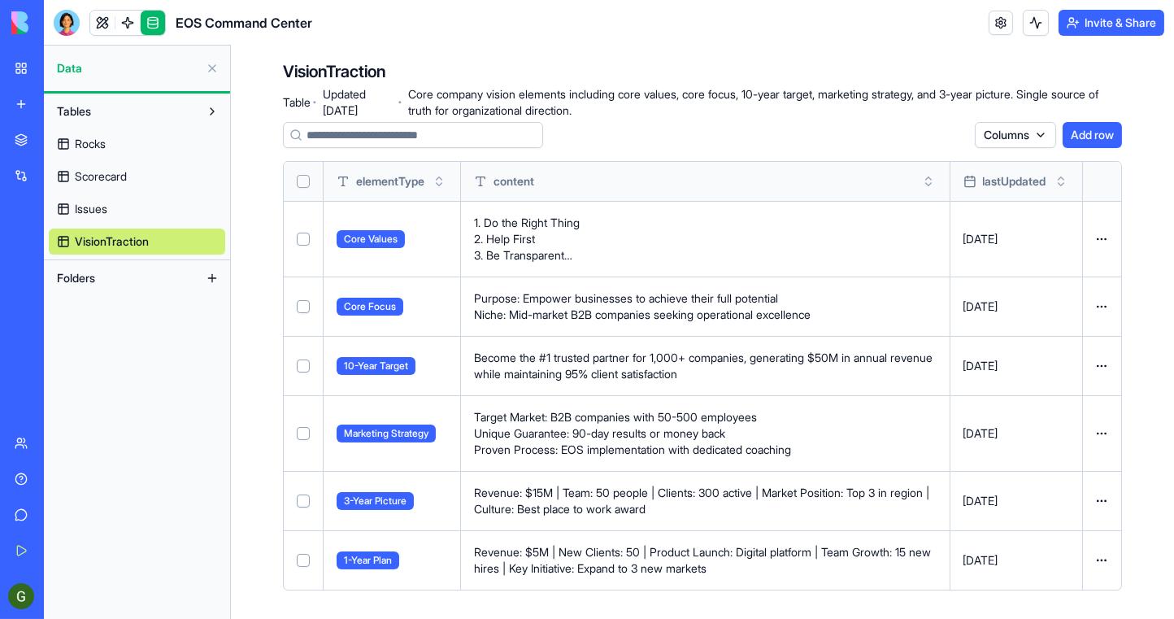
scroll to position [0, 0]
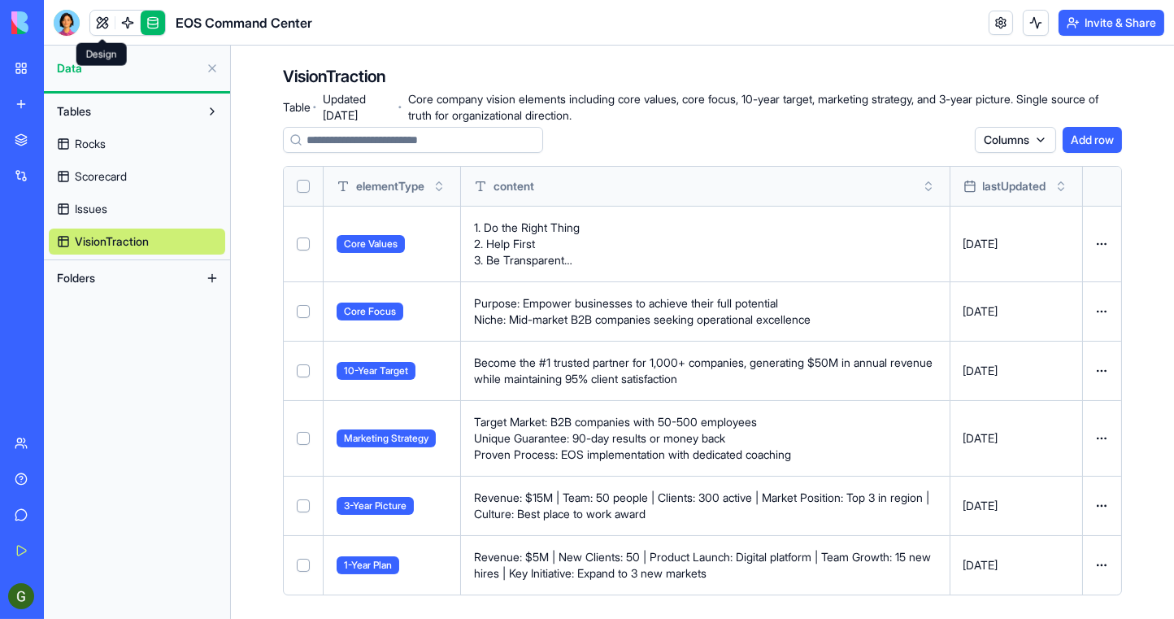
click at [106, 22] on link at bounding box center [102, 23] width 24 height 24
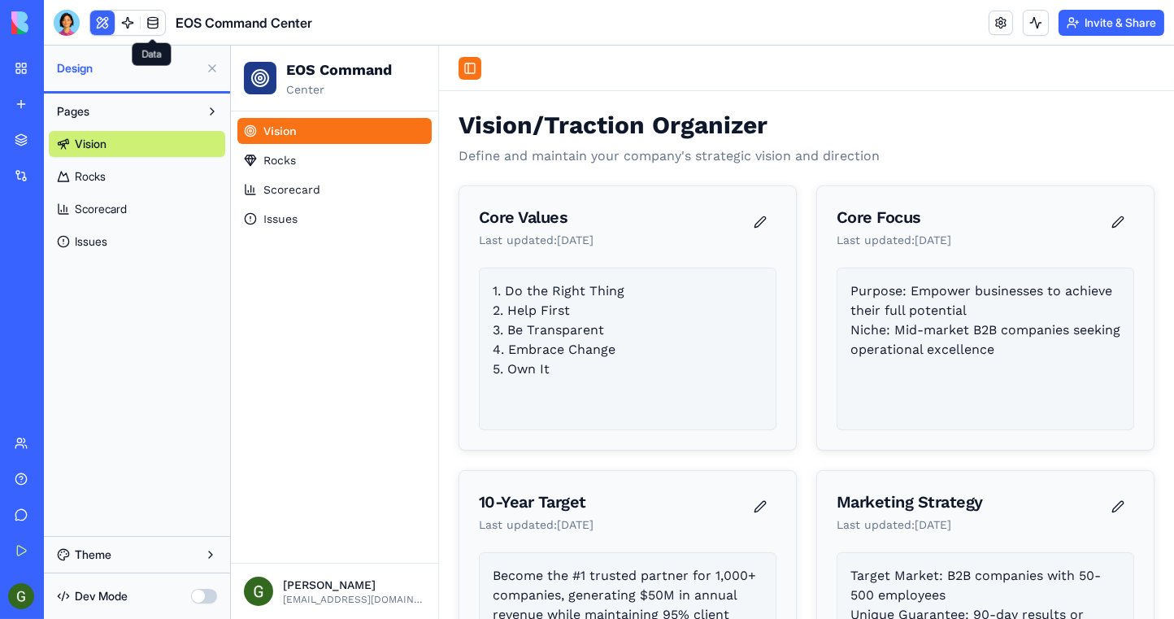
click at [471, 66] on button "Toggle Sidebar" at bounding box center [469, 68] width 23 height 23
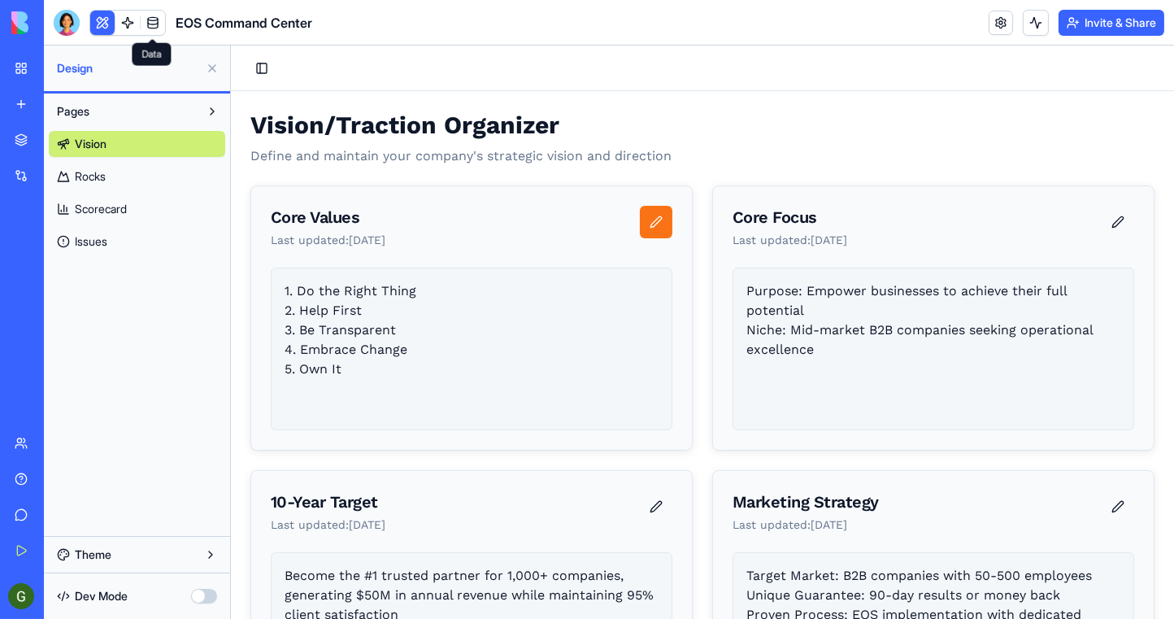
click at [651, 224] on button at bounding box center [655, 222] width 33 height 33
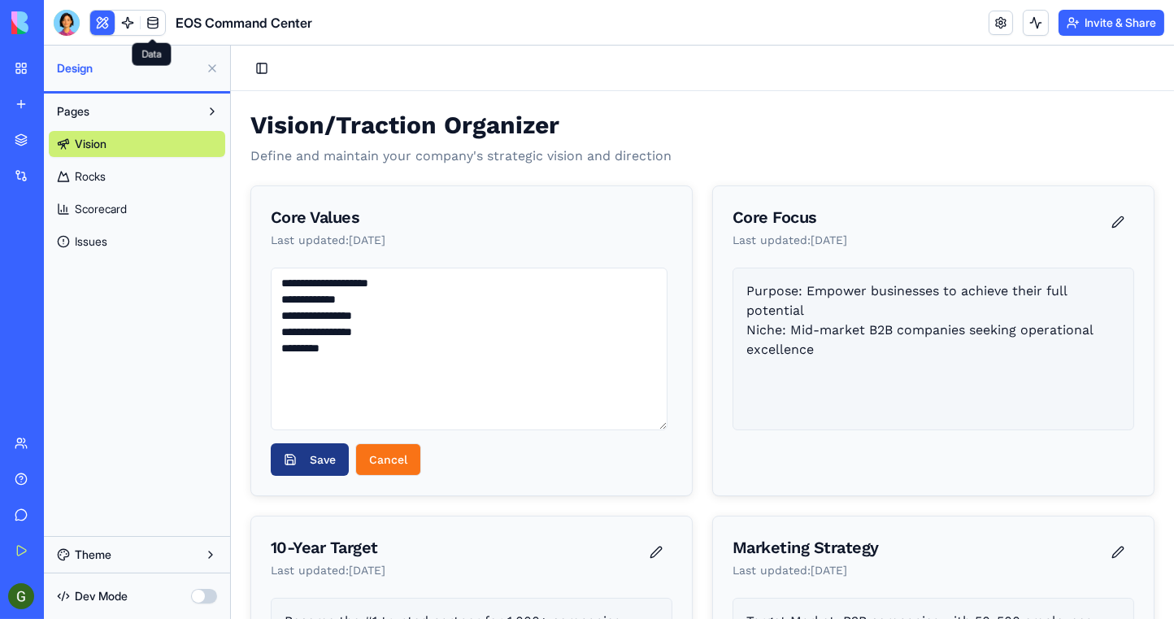
click at [406, 460] on button "Cancel" at bounding box center [388, 459] width 66 height 33
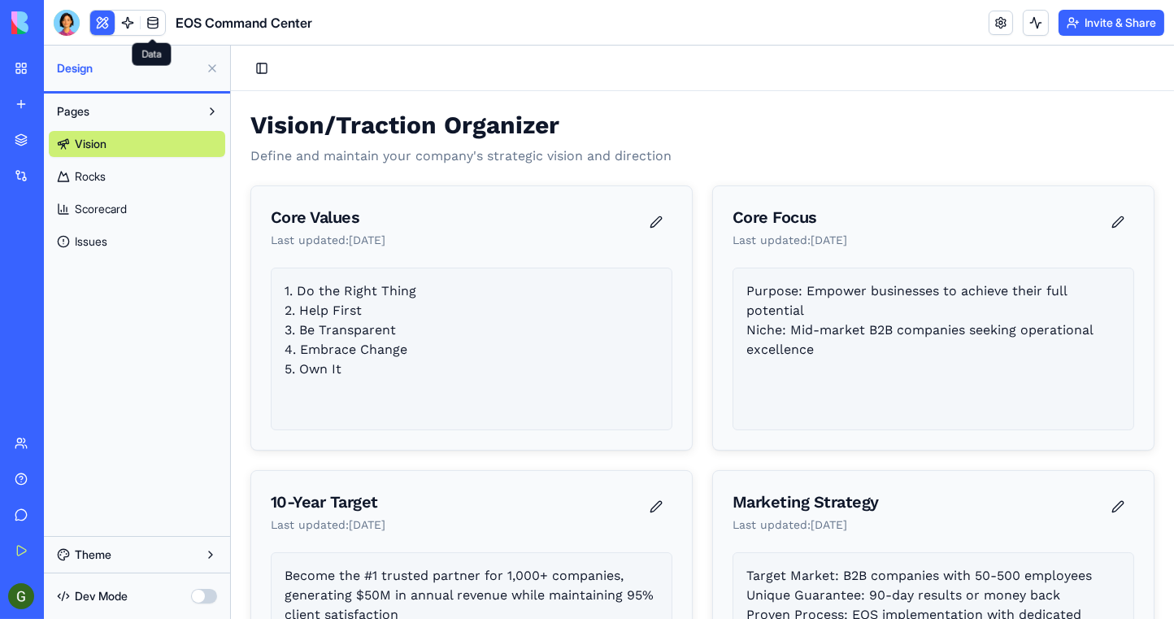
click at [169, 564] on button "Theme" at bounding box center [137, 555] width 176 height 26
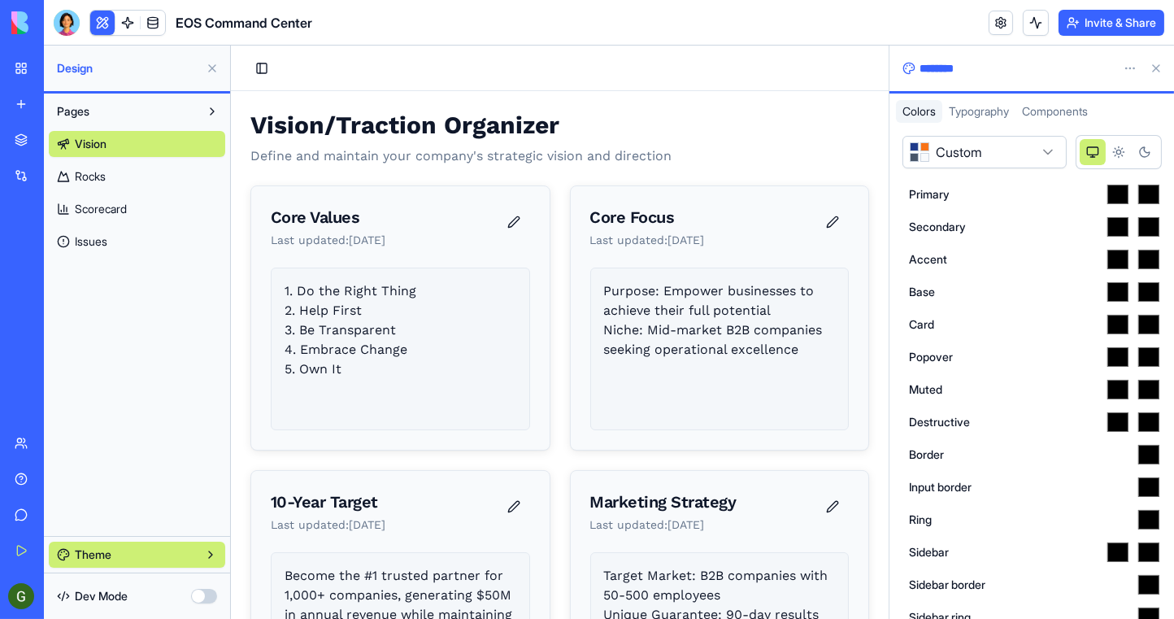
click at [172, 555] on button "Theme" at bounding box center [137, 555] width 176 height 26
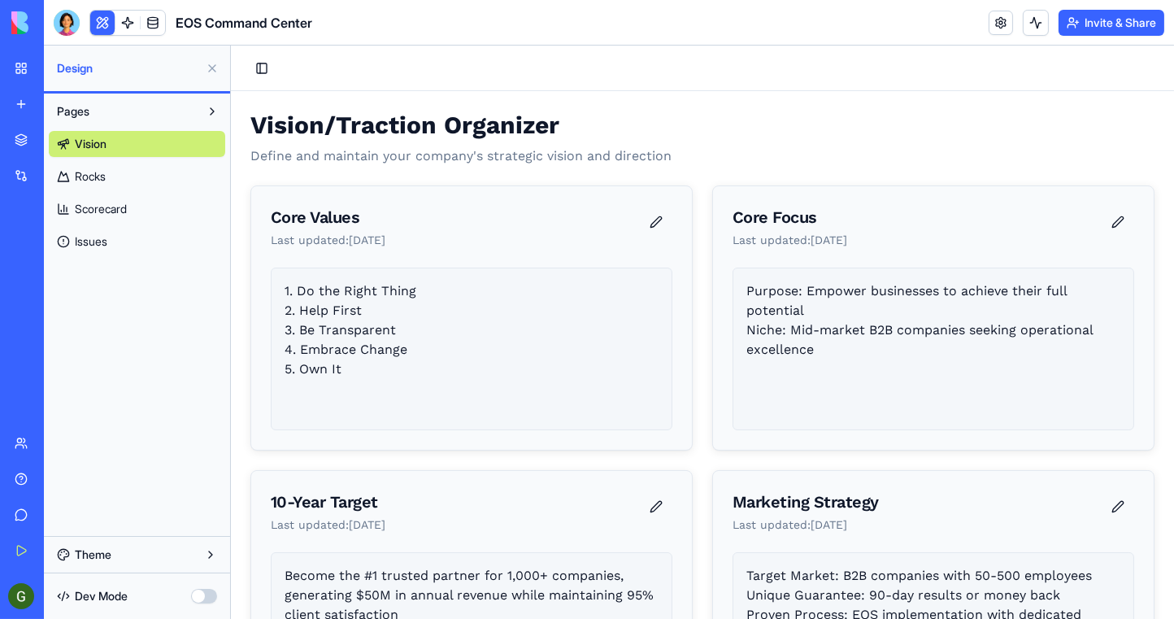
click at [138, 175] on link "Rocks" at bounding box center [137, 176] width 176 height 26
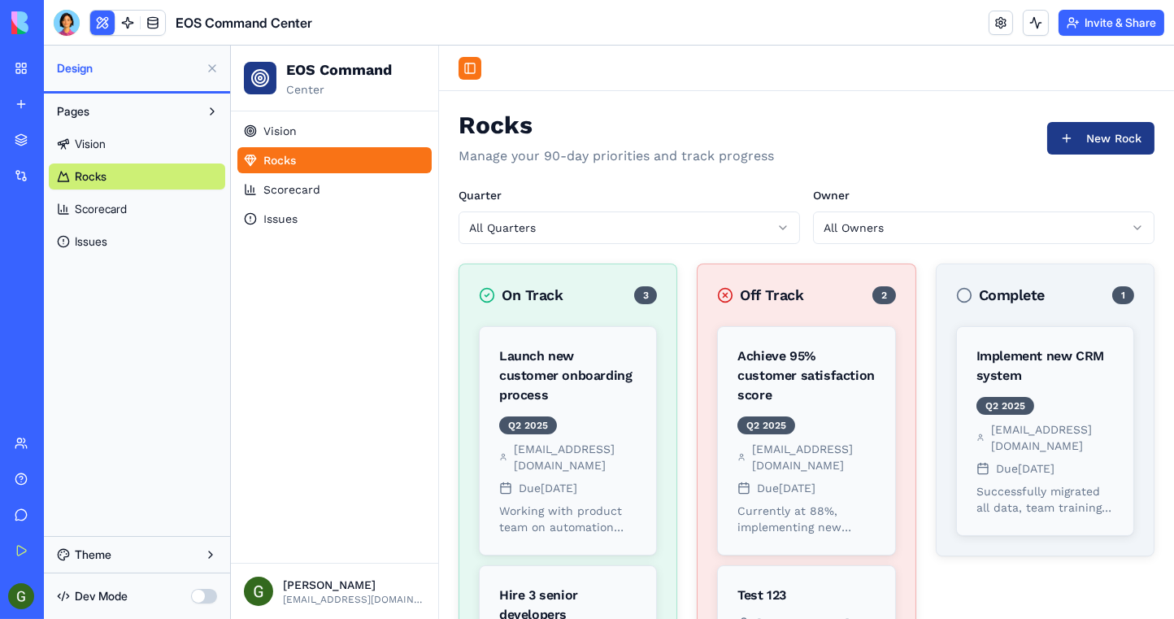
click at [470, 63] on button "Toggle Sidebar" at bounding box center [469, 68] width 23 height 23
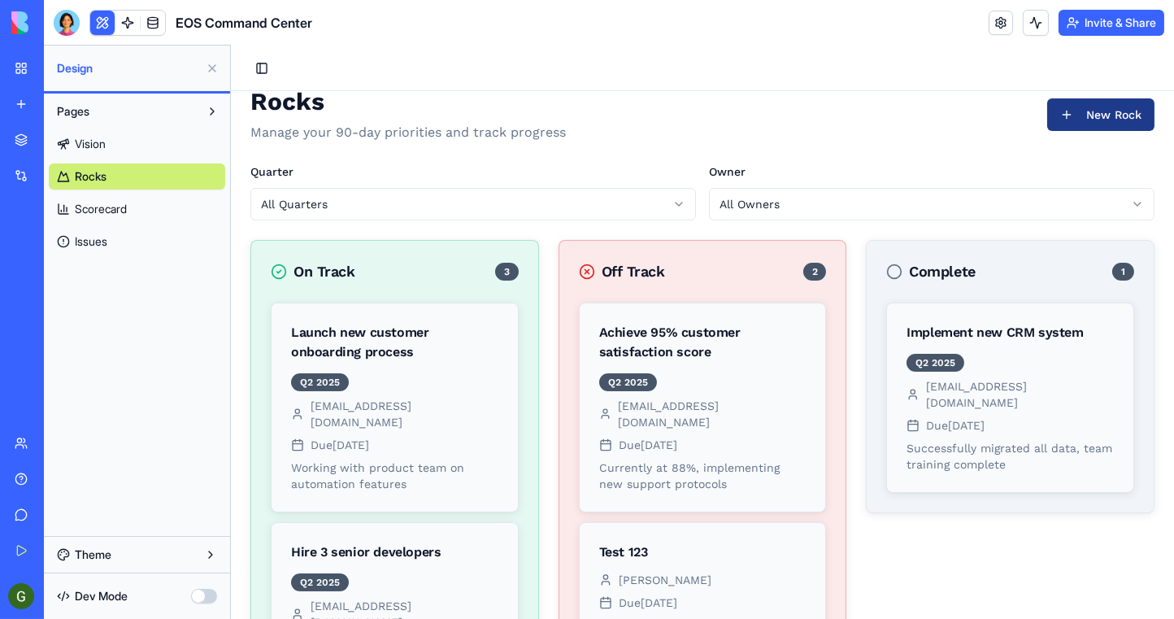
scroll to position [20, 0]
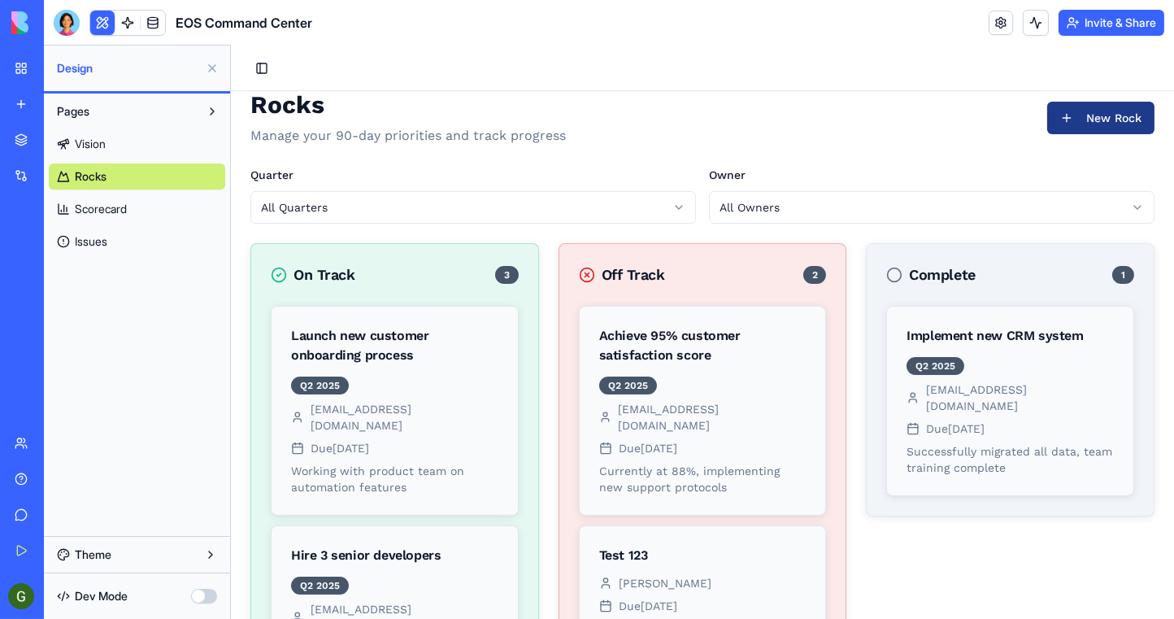
click at [821, 197] on html "EOS Command Center Vision Rocks Scorecard Issues [PERSON_NAME] [EMAIL_ADDRESS][…" at bounding box center [701, 482] width 943 height 914
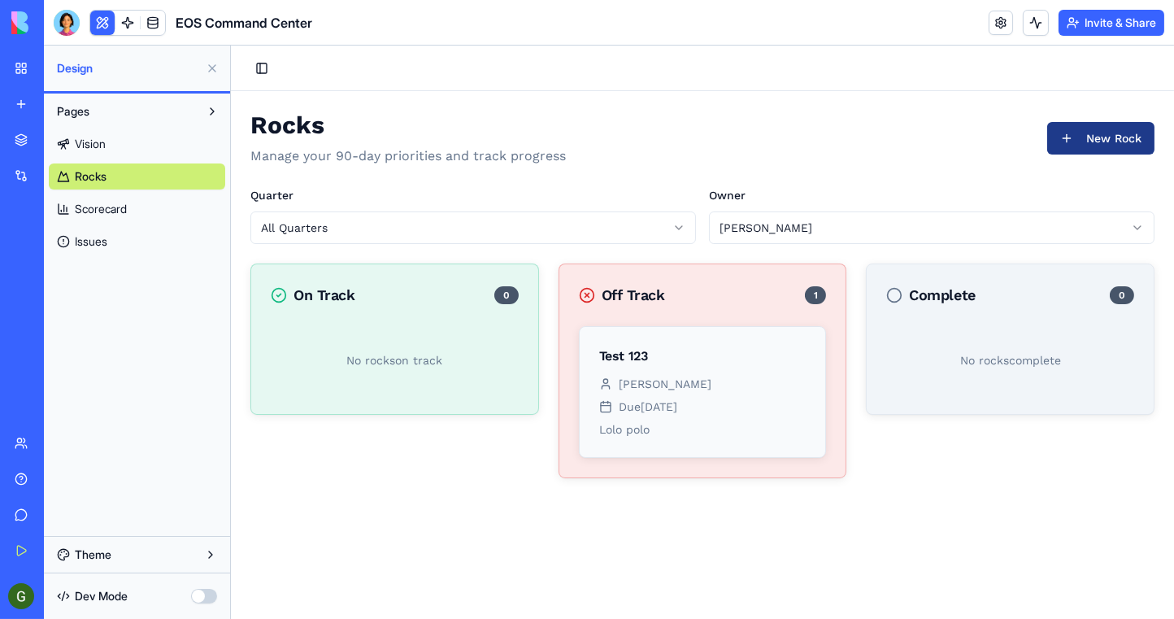
scroll to position [0, 0]
click at [790, 234] on html "EOS Command Center Vision Rocks Scorecard Issues [PERSON_NAME] [EMAIL_ADDRESS][…" at bounding box center [701, 332] width 943 height 573
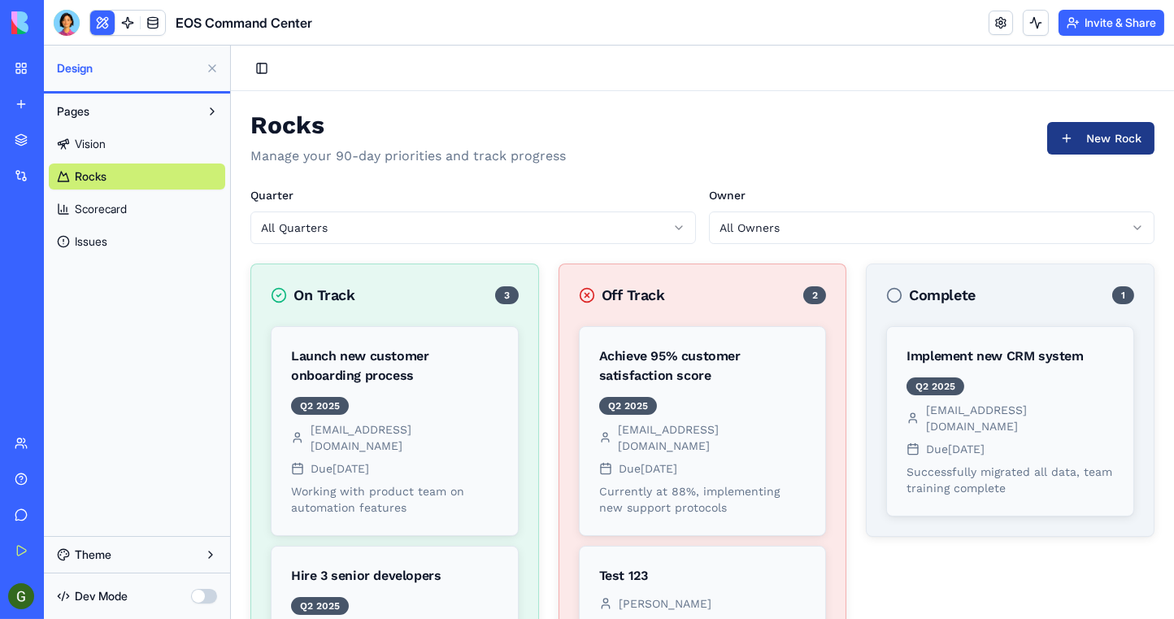
click at [60, 325] on div "New App" at bounding box center [38, 325] width 46 height 16
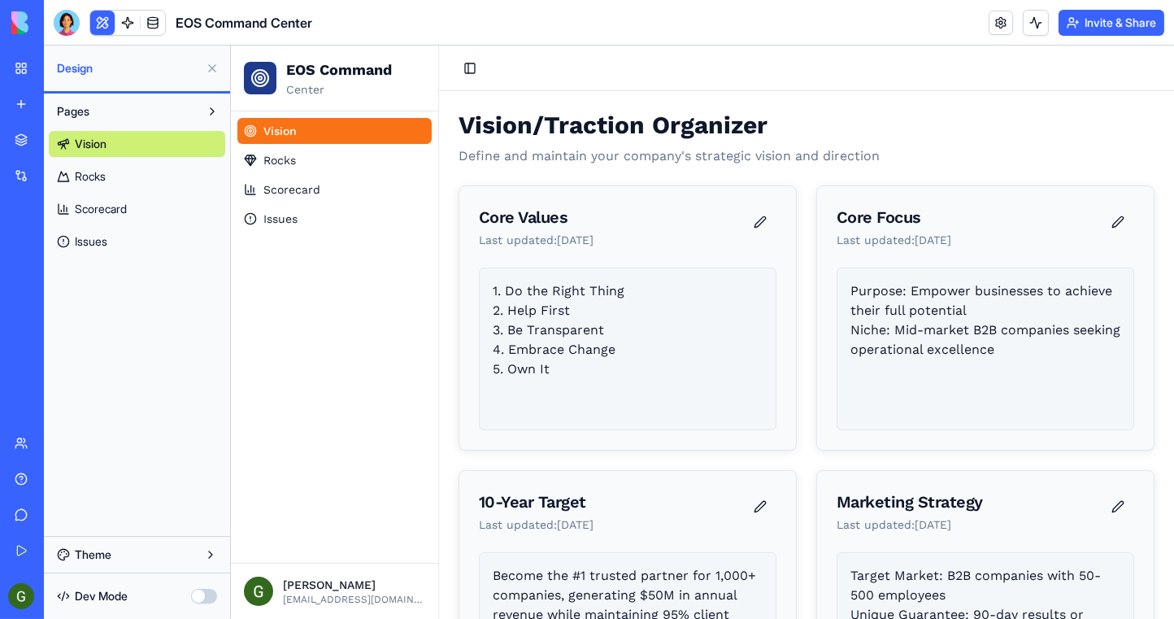
click at [292, 24] on span "EOS Command Center" at bounding box center [244, 23] width 137 height 20
click at [995, 28] on link at bounding box center [1001, 23] width 24 height 24
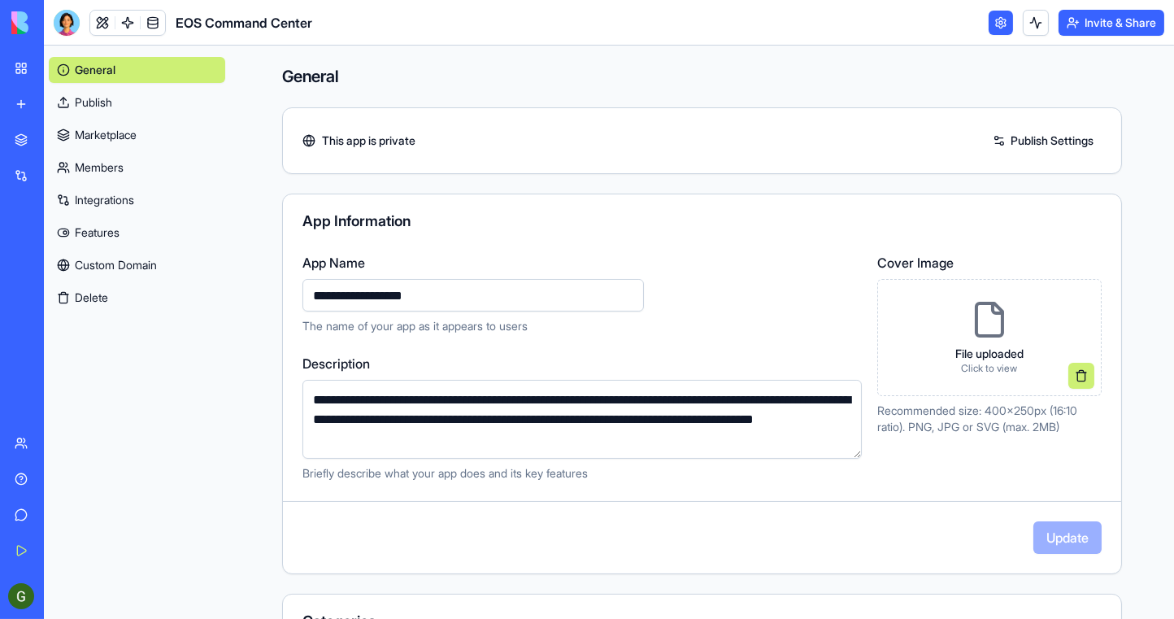
click at [664, 423] on textarea "**********" at bounding box center [583, 419] width 560 height 79
click at [94, 68] on link "General" at bounding box center [137, 70] width 176 height 26
click at [97, 94] on link "Publish" at bounding box center [137, 102] width 176 height 26
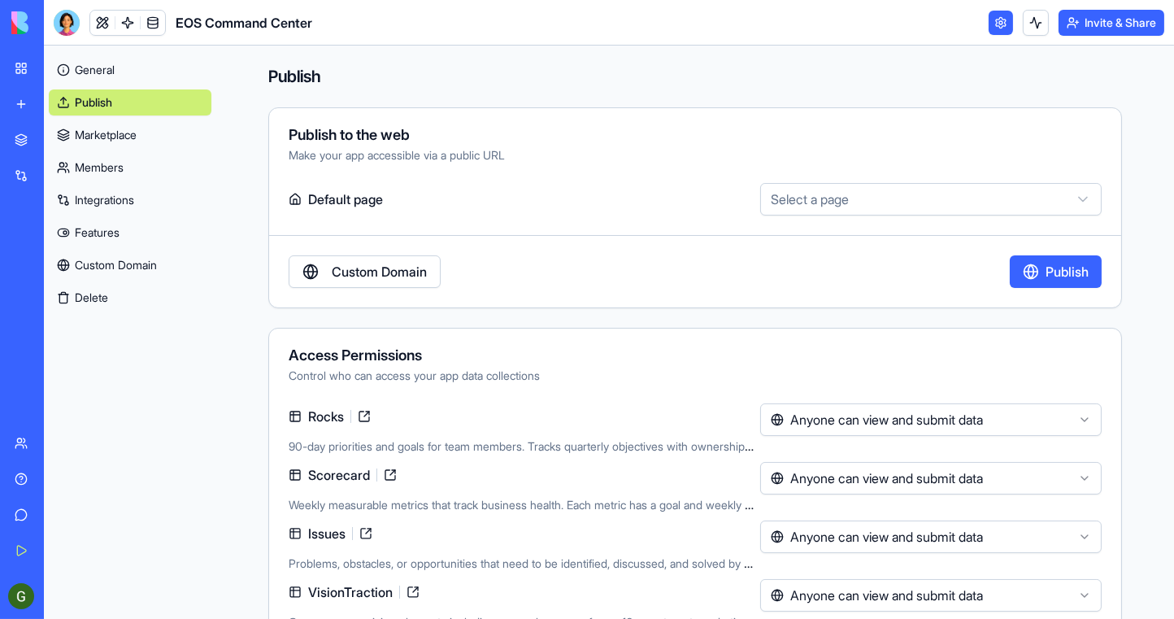
click at [776, 197] on html "My Workspace New app Marketplace Integrations Recent IT Ticketing System New Ap…" at bounding box center [587, 309] width 1174 height 619
click at [155, 133] on link "Marketplace" at bounding box center [130, 135] width 163 height 26
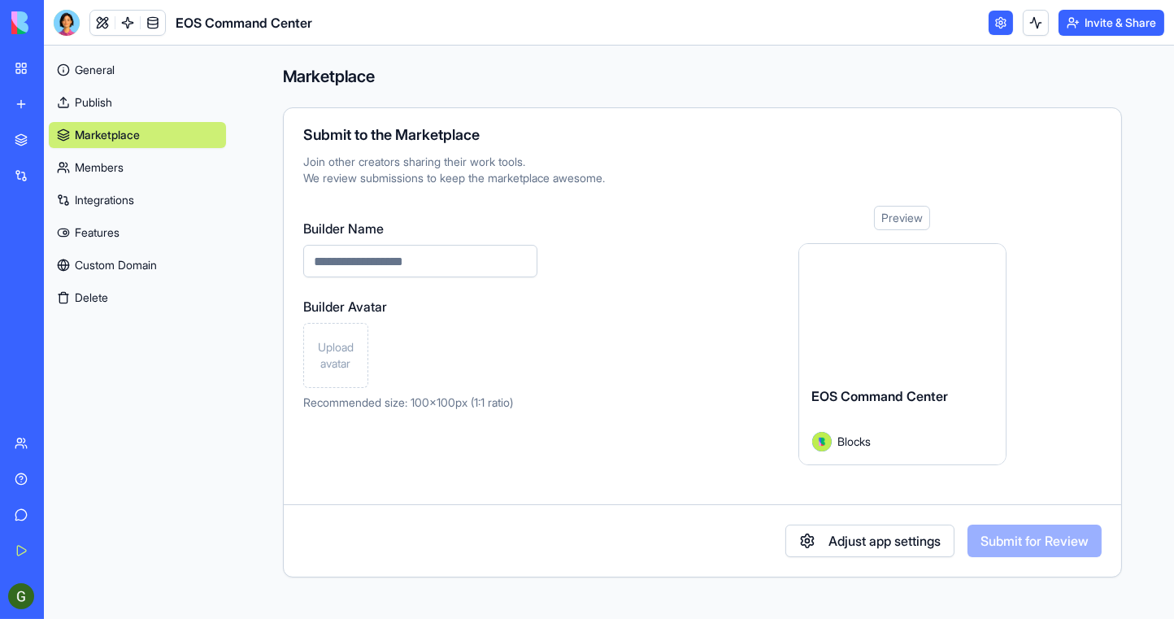
click at [145, 170] on link "Members" at bounding box center [137, 168] width 177 height 26
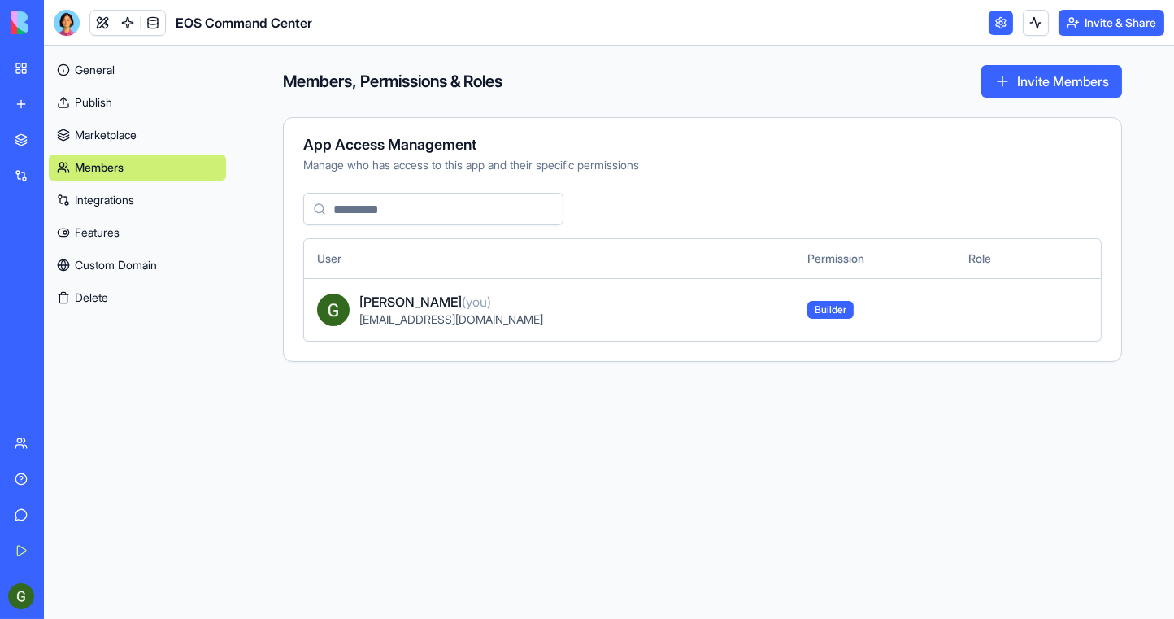
click at [135, 213] on div "General Publish Marketplace Members Integrations Features Custom Domain Delete" at bounding box center [137, 180] width 177 height 260
click at [142, 210] on link "Integrations" at bounding box center [137, 200] width 177 height 26
click at [144, 195] on link "Integrations" at bounding box center [137, 200] width 177 height 26
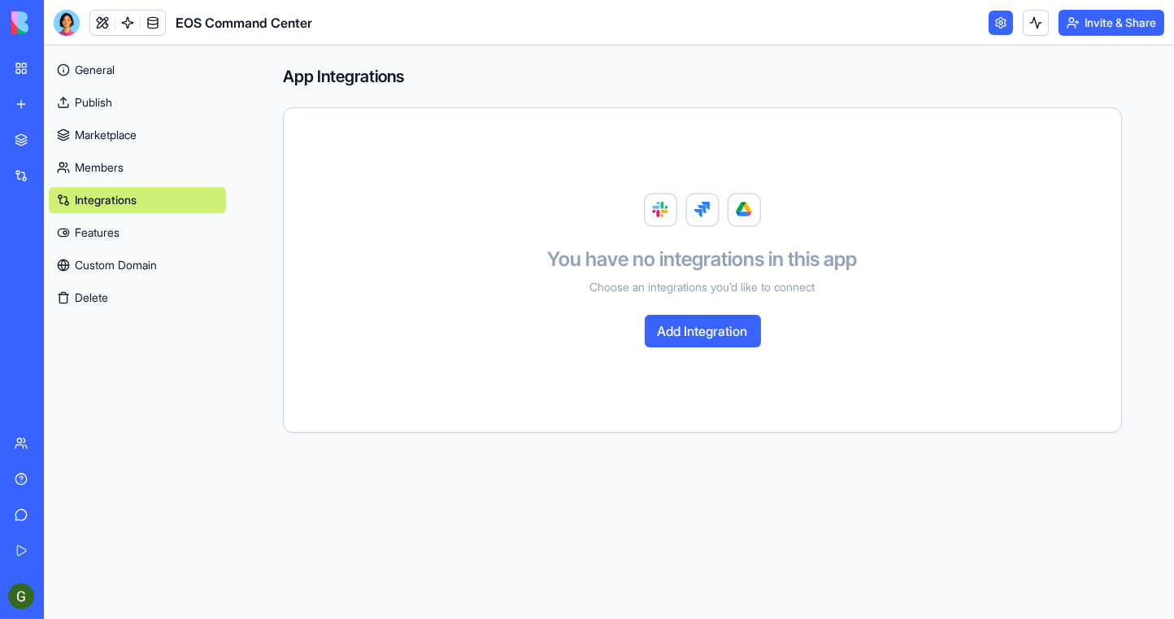
click at [146, 172] on link "Members" at bounding box center [137, 168] width 177 height 26
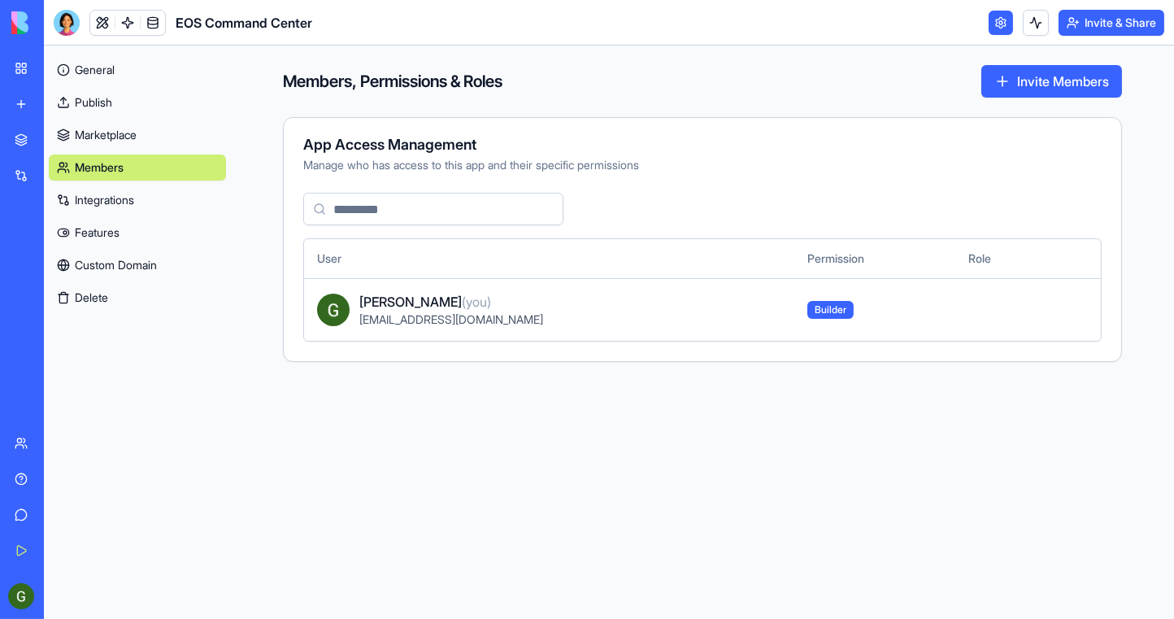
click at [140, 198] on link "Integrations" at bounding box center [137, 200] width 177 height 26
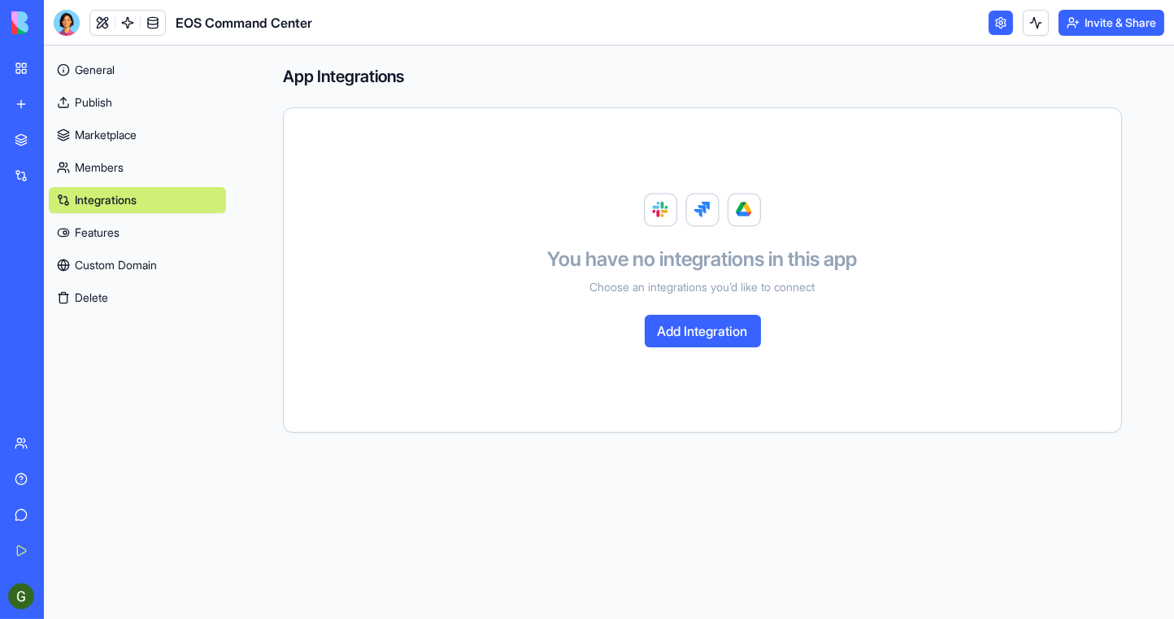
click at [693, 334] on button "Add Integration" at bounding box center [703, 331] width 116 height 33
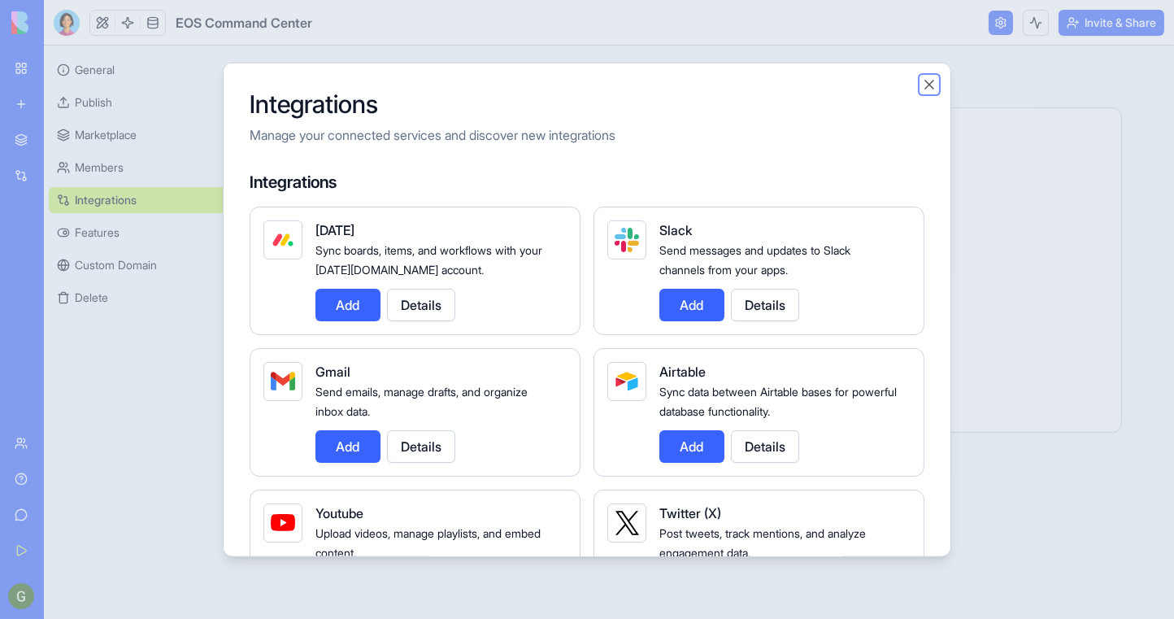
click at [931, 86] on button "Close" at bounding box center [929, 84] width 16 height 16
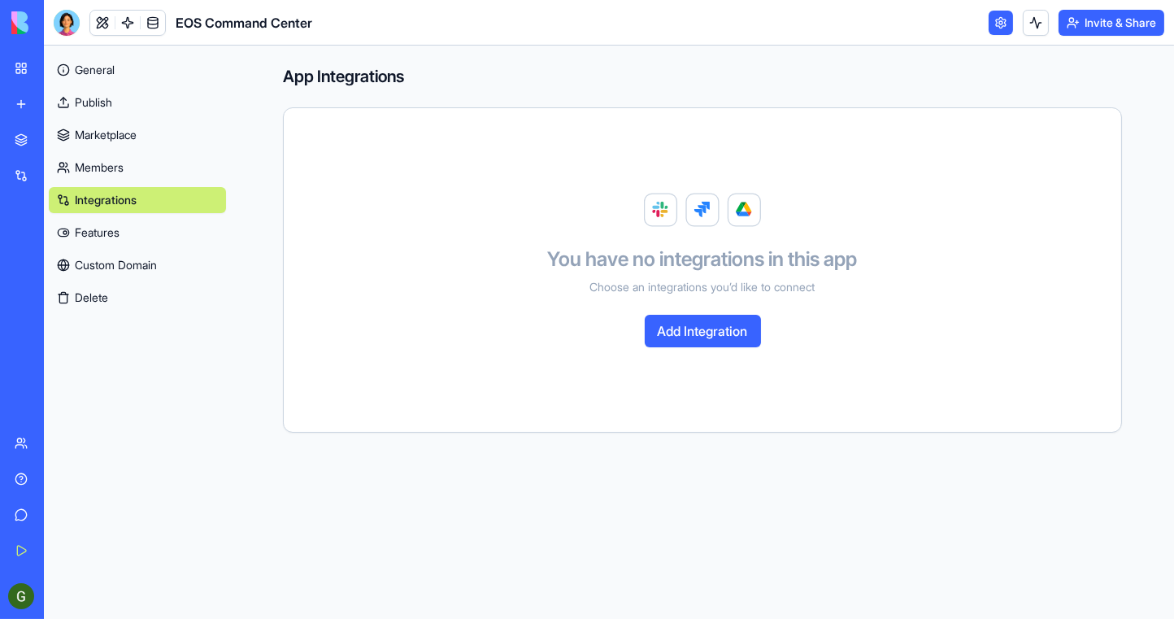
click at [125, 230] on link "Features" at bounding box center [137, 233] width 177 height 26
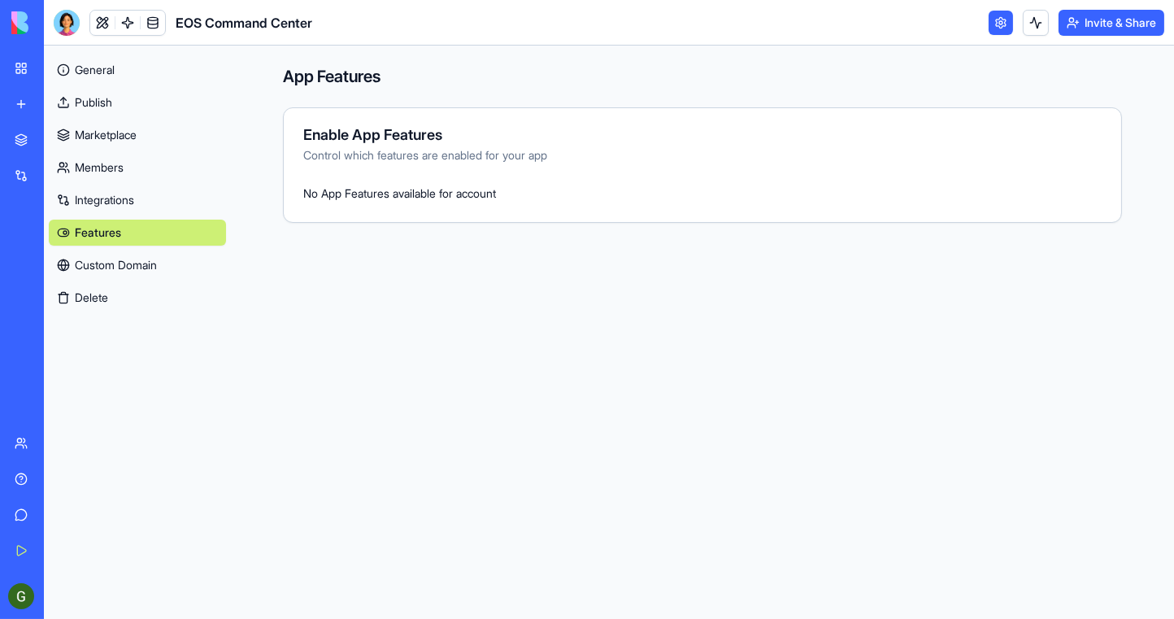
click at [127, 263] on link "Custom Domain" at bounding box center [137, 265] width 177 height 26
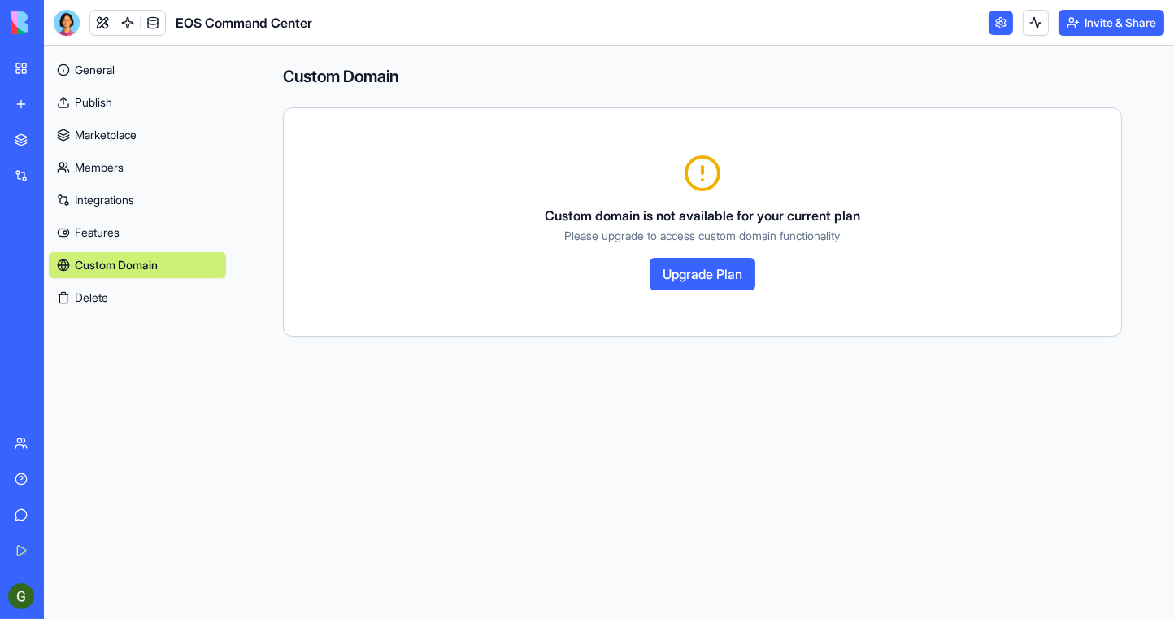
click at [686, 278] on button "Upgrade Plan" at bounding box center [703, 274] width 106 height 33
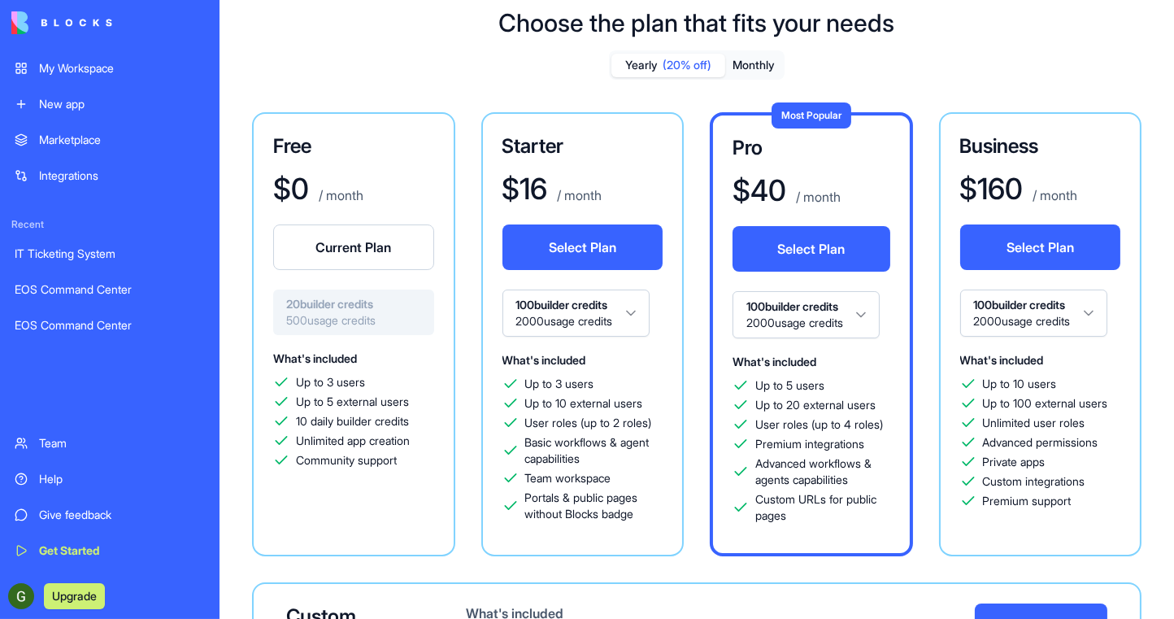
scroll to position [43, 0]
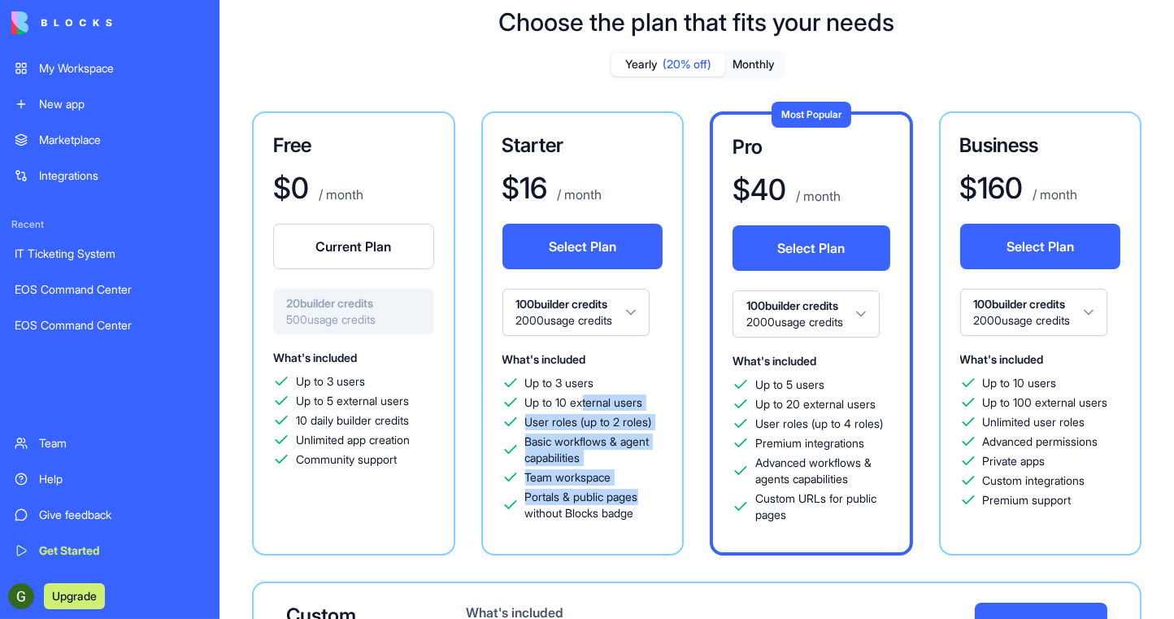
drag, startPoint x: 586, startPoint y: 395, endPoint x: 646, endPoint y: 491, distance: 113.3
click at [646, 491] on div "Up to 3 users Up to 10 external users User roles (up to 2 roles) Basic workflow…" at bounding box center [583, 448] width 161 height 146
click at [646, 491] on span "Portals & public pages without Blocks badge" at bounding box center [594, 505] width 138 height 33
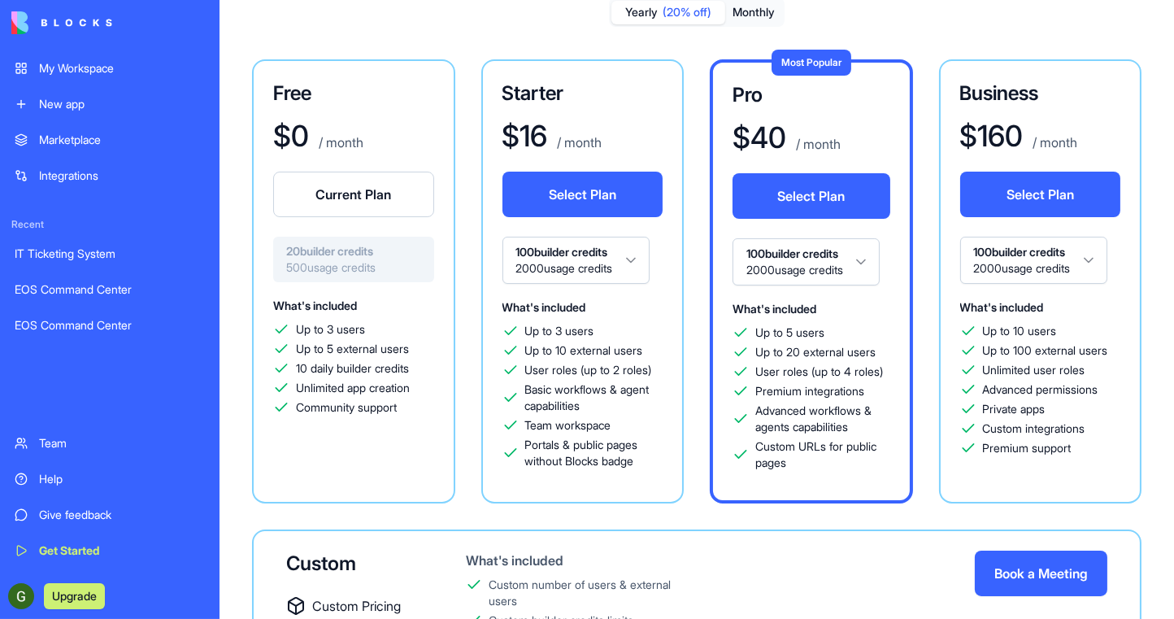
scroll to position [96, 0]
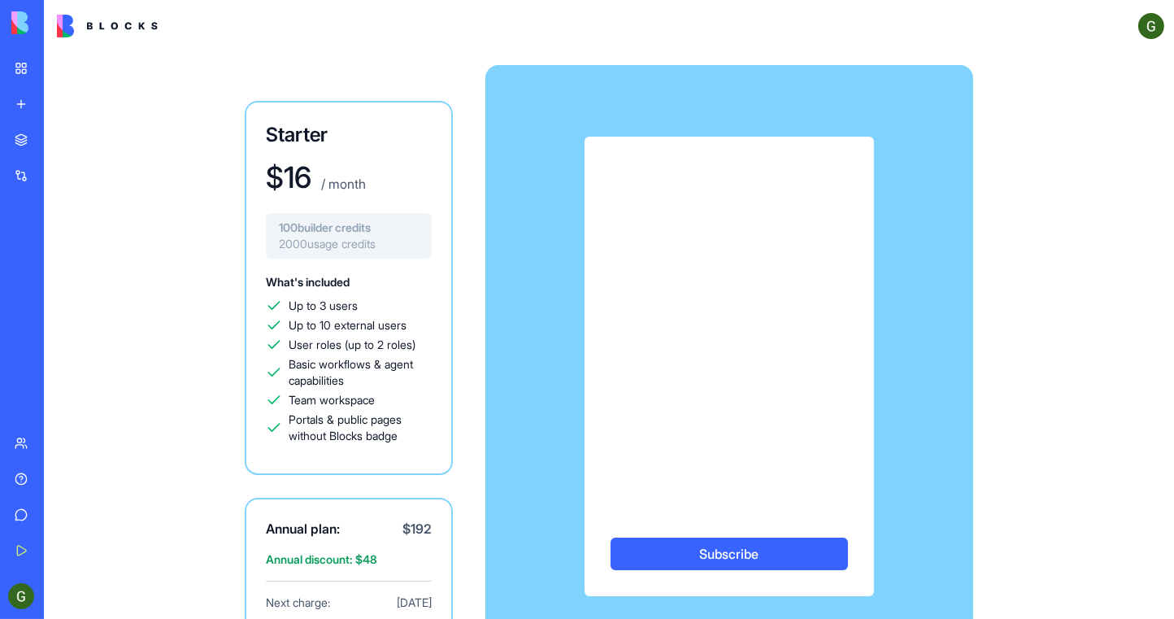
click at [26, 22] on img at bounding box center [61, 22] width 101 height 23
